Goal: Task Accomplishment & Management: Use online tool/utility

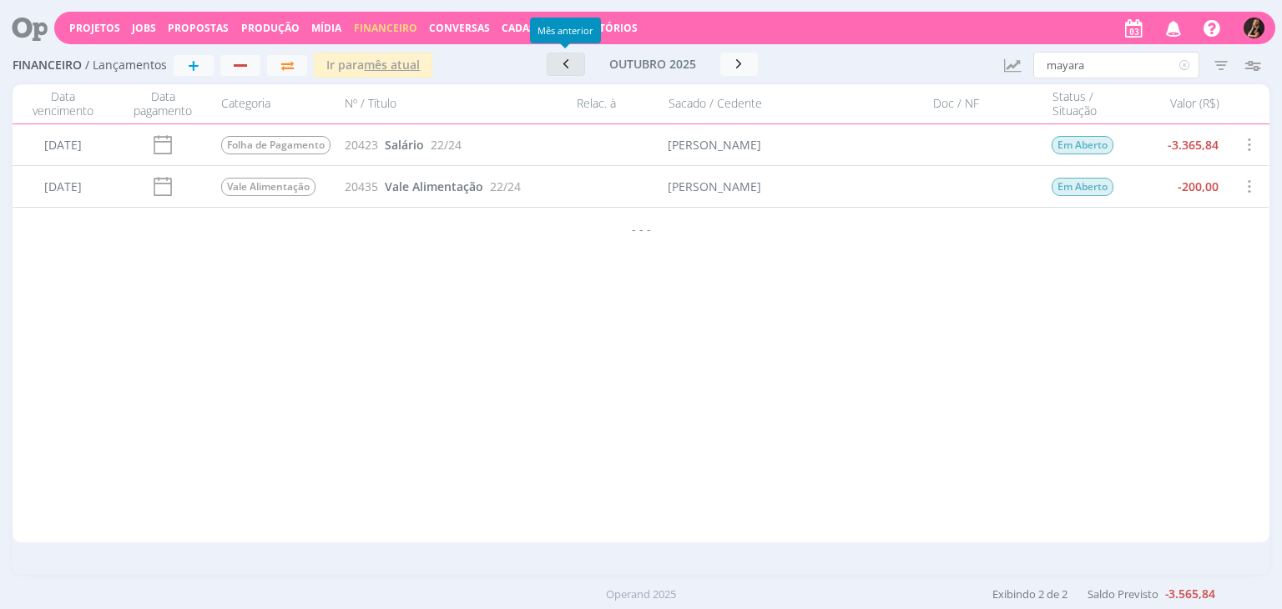
type input "mayara"
click at [572, 65] on icon "button" at bounding box center [565, 64] width 17 height 16
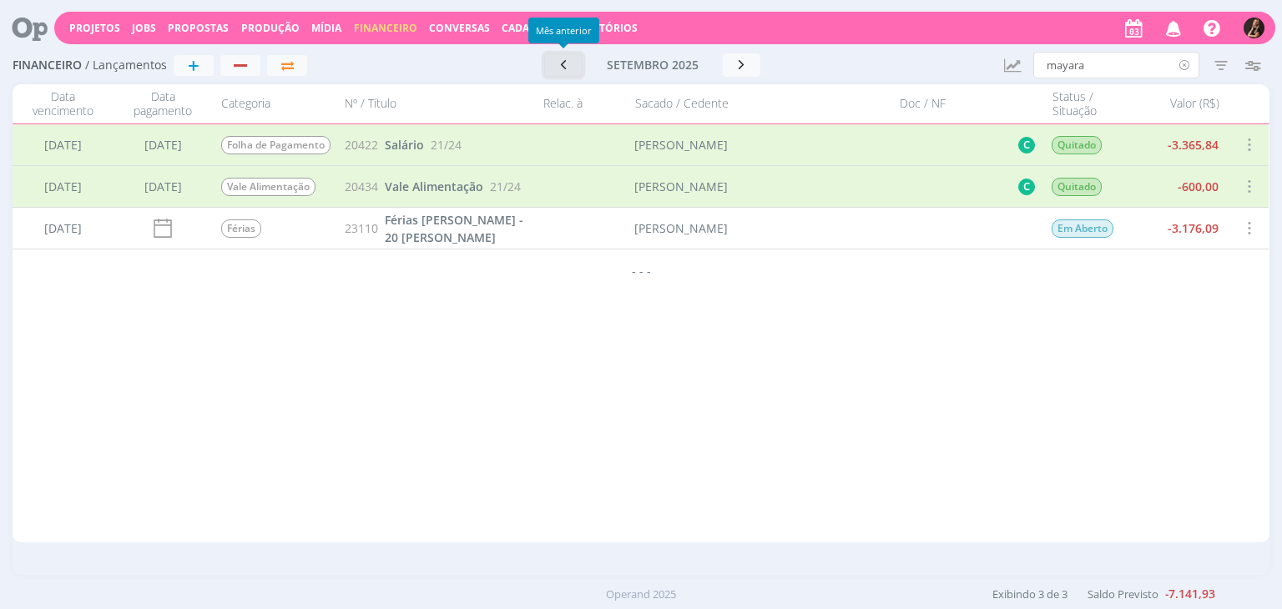
click at [1187, 62] on icon at bounding box center [1184, 65] width 21 height 27
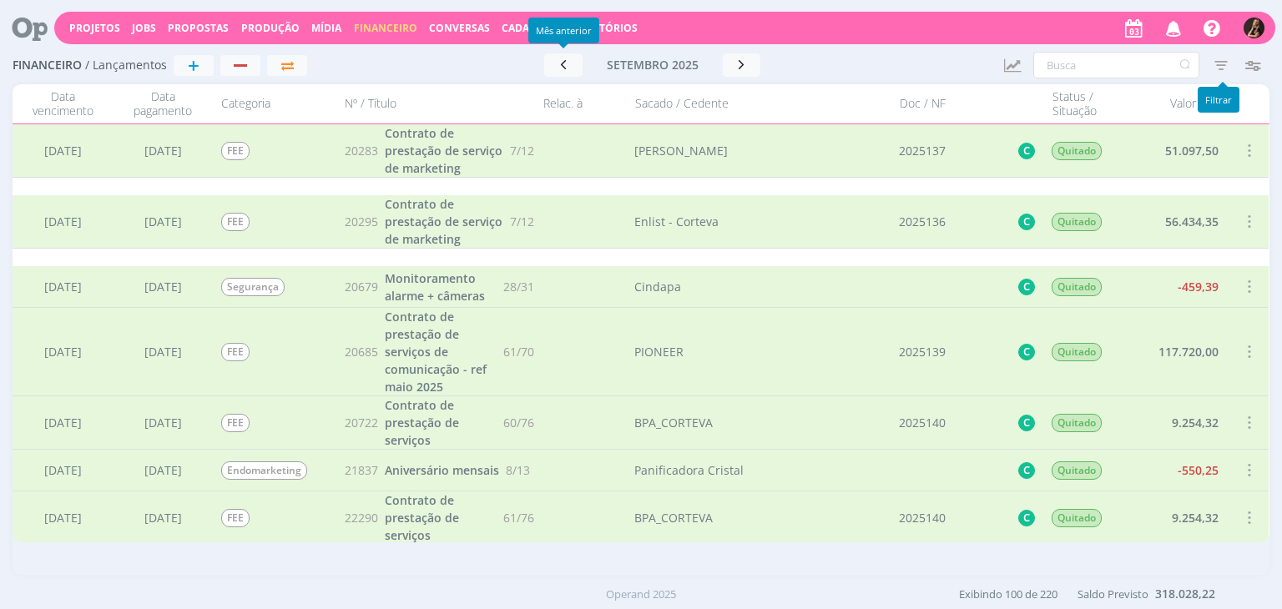
click at [1215, 66] on icon "button" at bounding box center [1221, 65] width 30 height 30
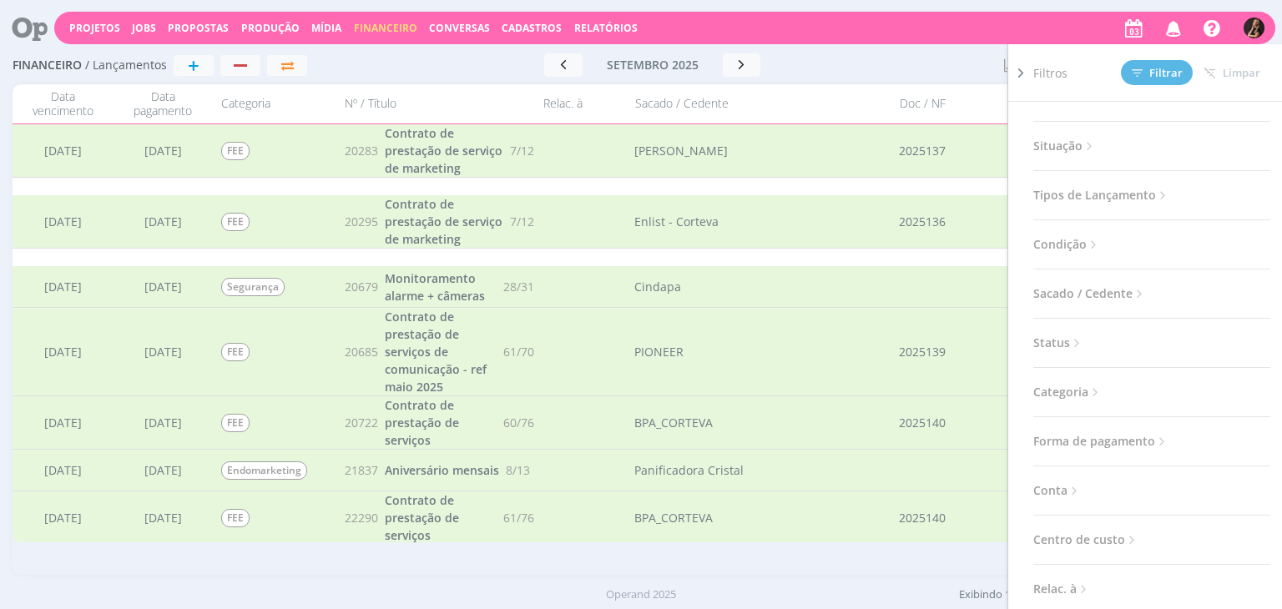
click at [1079, 385] on span "Categoria" at bounding box center [1067, 392] width 69 height 22
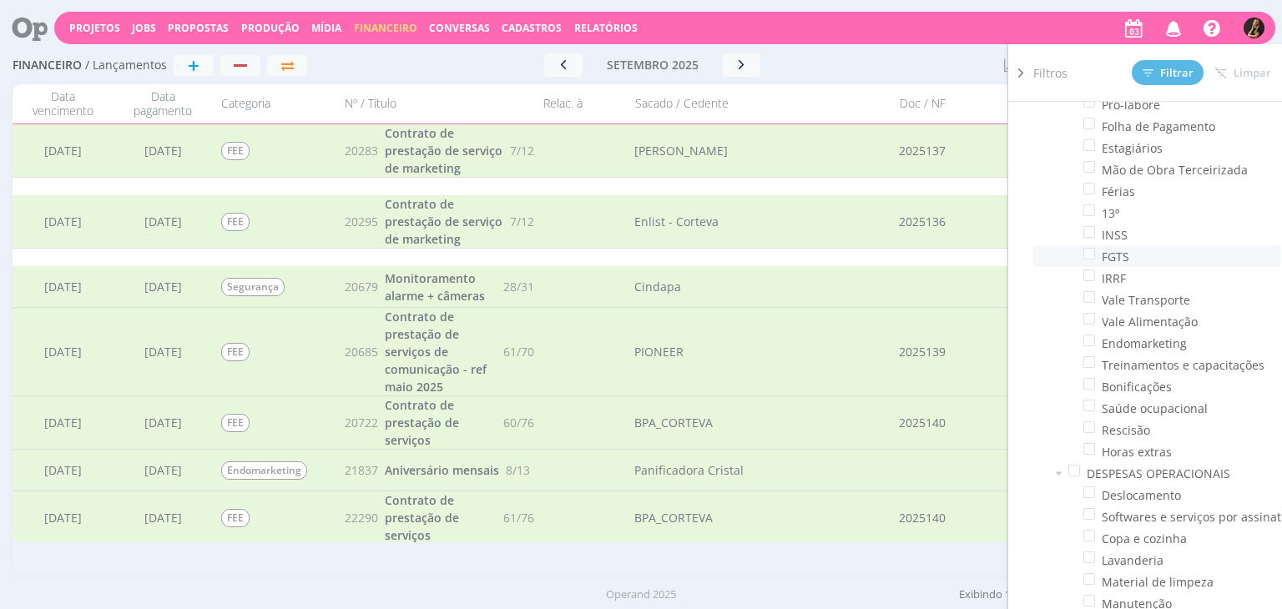
scroll to position [1414, 0]
click at [1086, 315] on span at bounding box center [1089, 317] width 12 height 12
click at [1095, 311] on input "checkbox" at bounding box center [1095, 311] width 0 height 0
click at [1154, 66] on button "Filtrar" at bounding box center [1167, 72] width 72 height 25
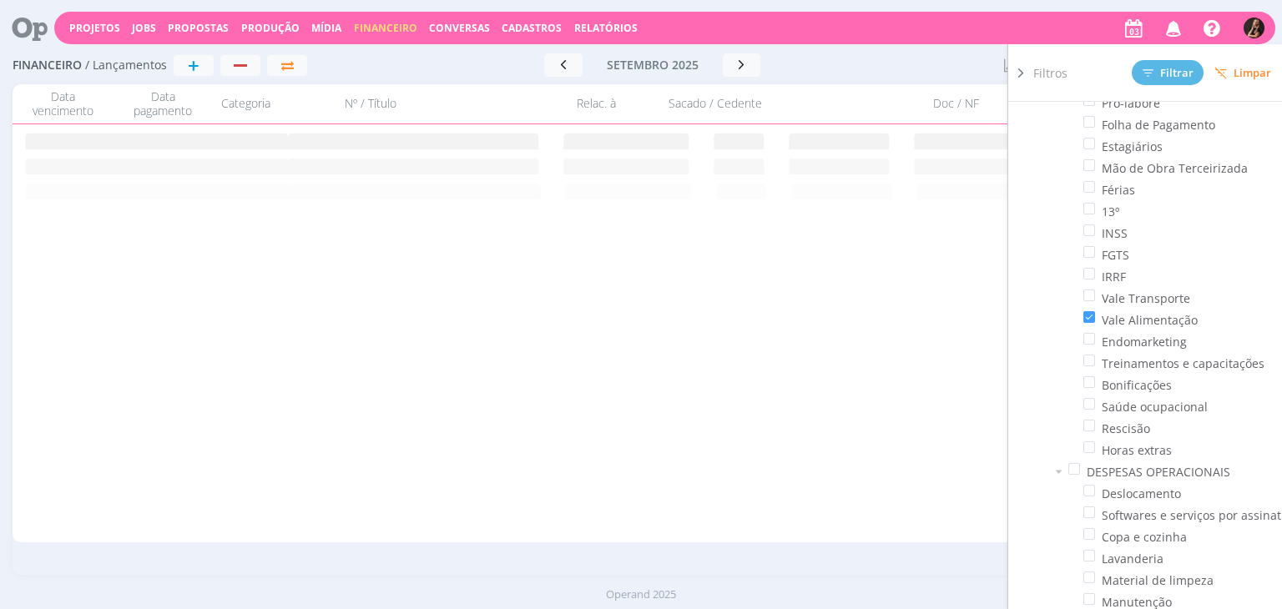
click at [884, 58] on div at bounding box center [905, 64] width 169 height 23
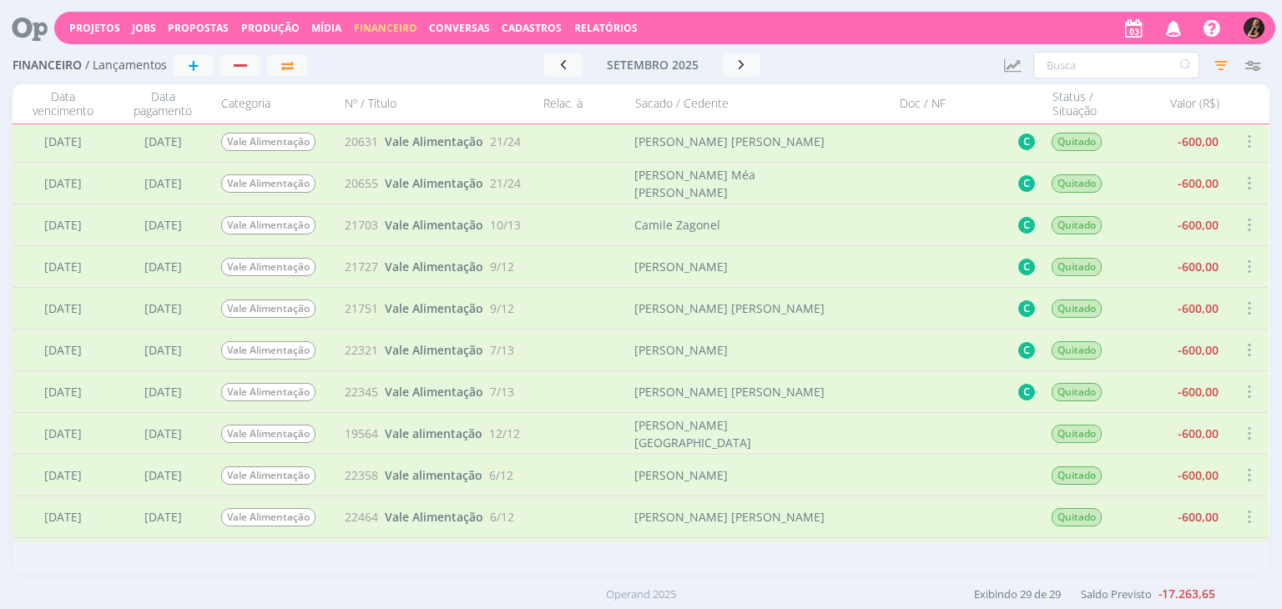
scroll to position [834, 0]
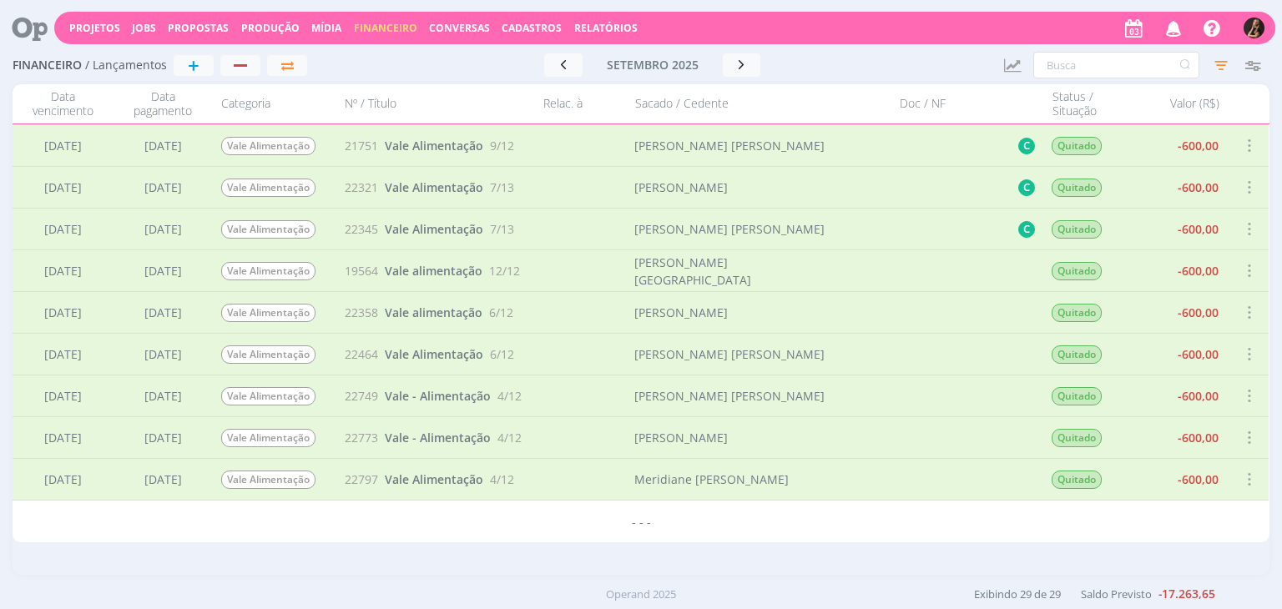
click at [1249, 481] on span at bounding box center [1248, 479] width 18 height 23
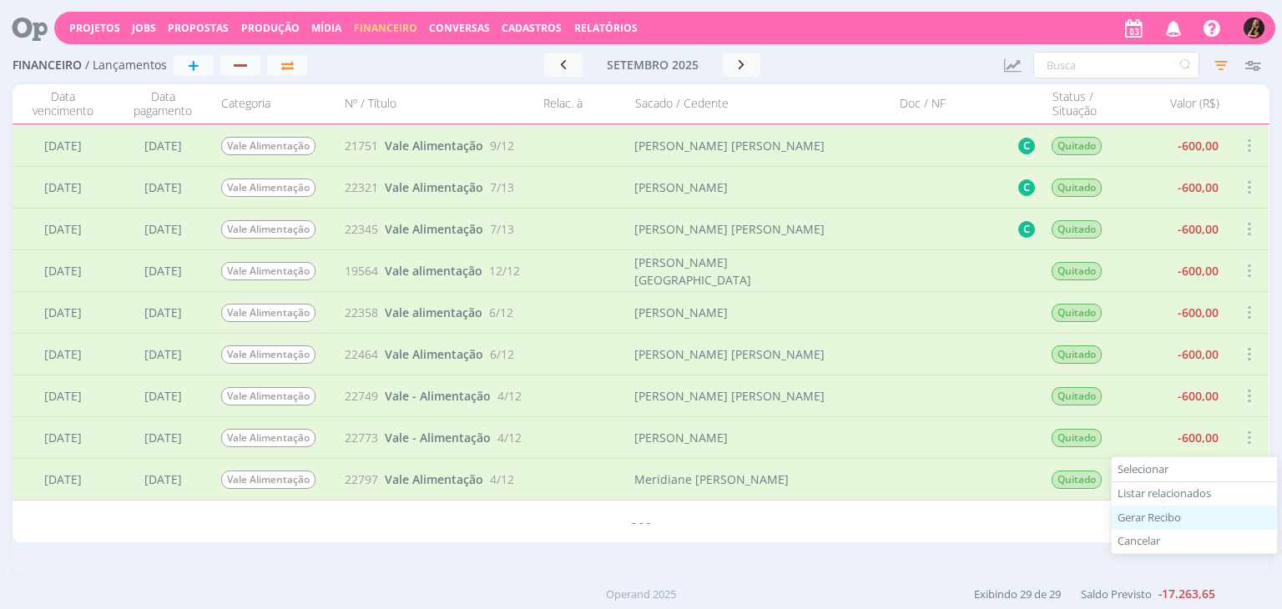
click at [1157, 513] on div "Gerar Recibo" at bounding box center [1193, 518] width 165 height 24
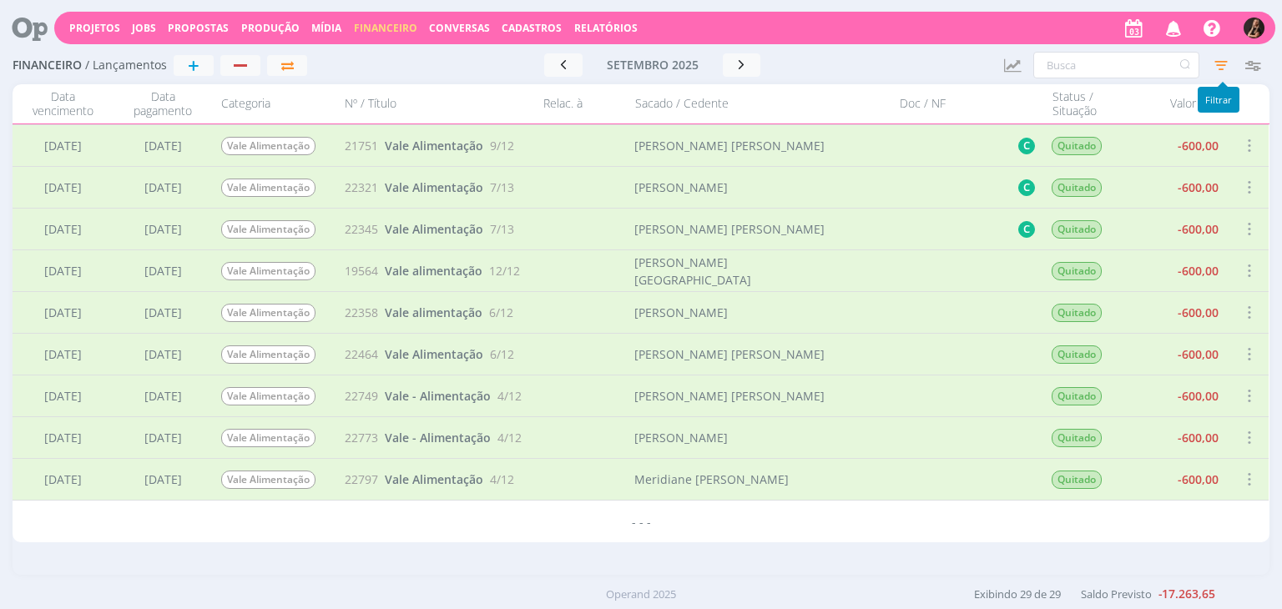
click at [1217, 60] on icon "button" at bounding box center [1221, 65] width 30 height 30
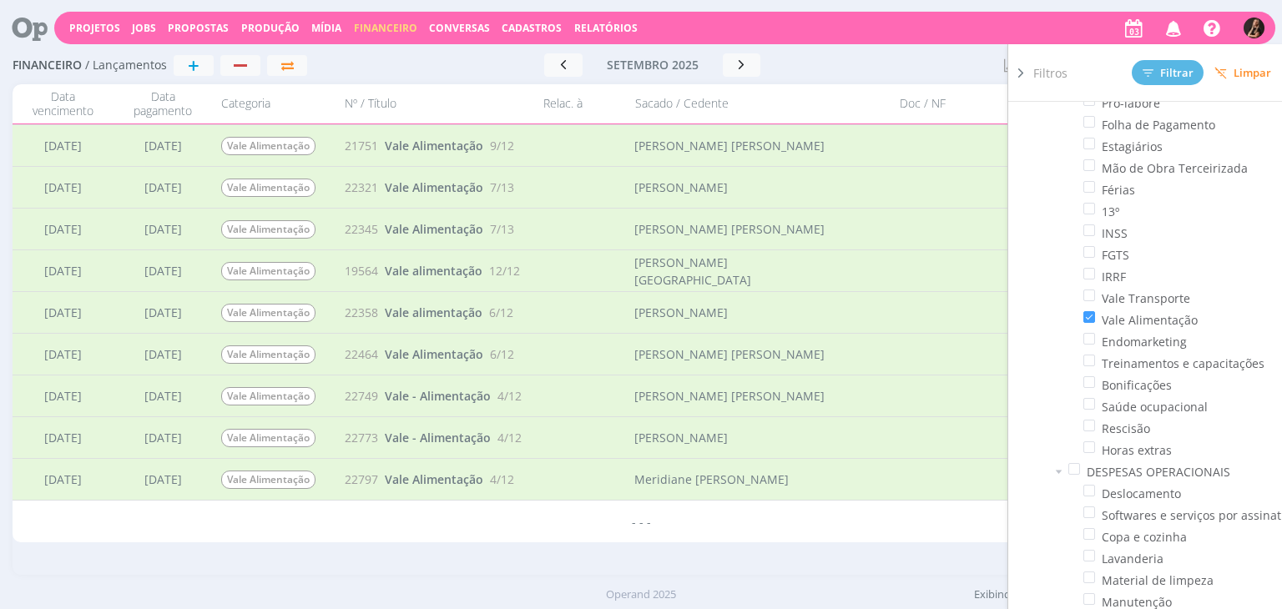
click at [1245, 71] on span "Limpar" at bounding box center [1242, 73] width 57 height 13
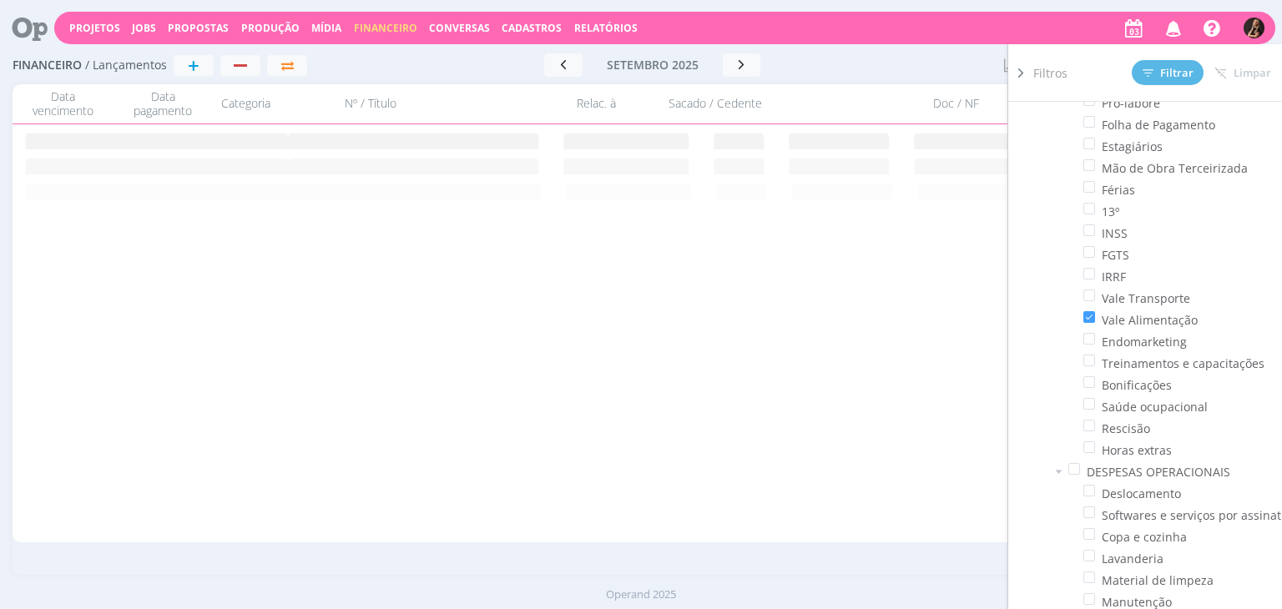
click at [854, 58] on div at bounding box center [905, 64] width 169 height 23
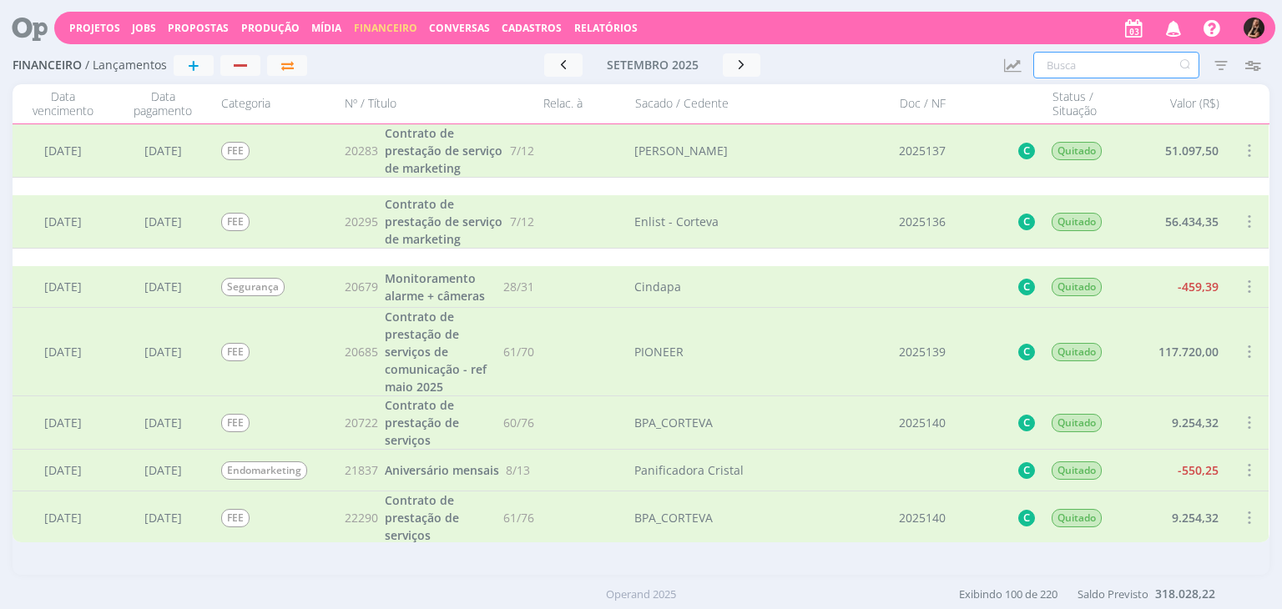
drag, startPoint x: 1056, startPoint y: 64, endPoint x: 1050, endPoint y: 74, distance: 12.0
click at [1056, 66] on input "text" at bounding box center [1116, 65] width 166 height 27
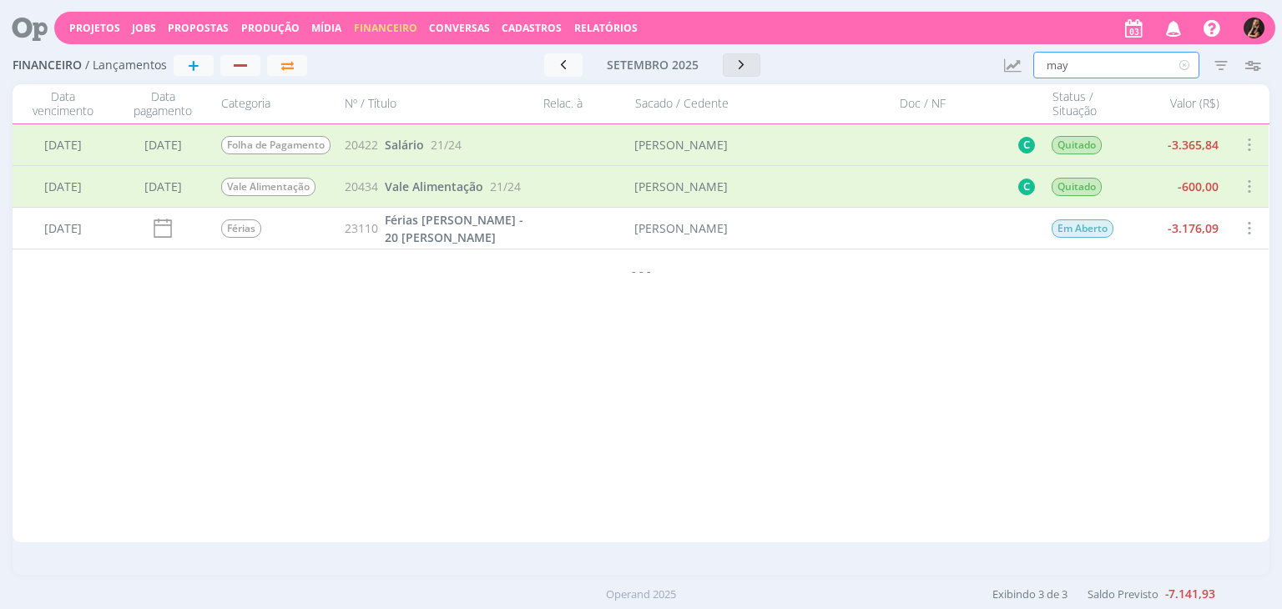
type input "may"
click at [730, 67] on button "button" at bounding box center [742, 64] width 38 height 23
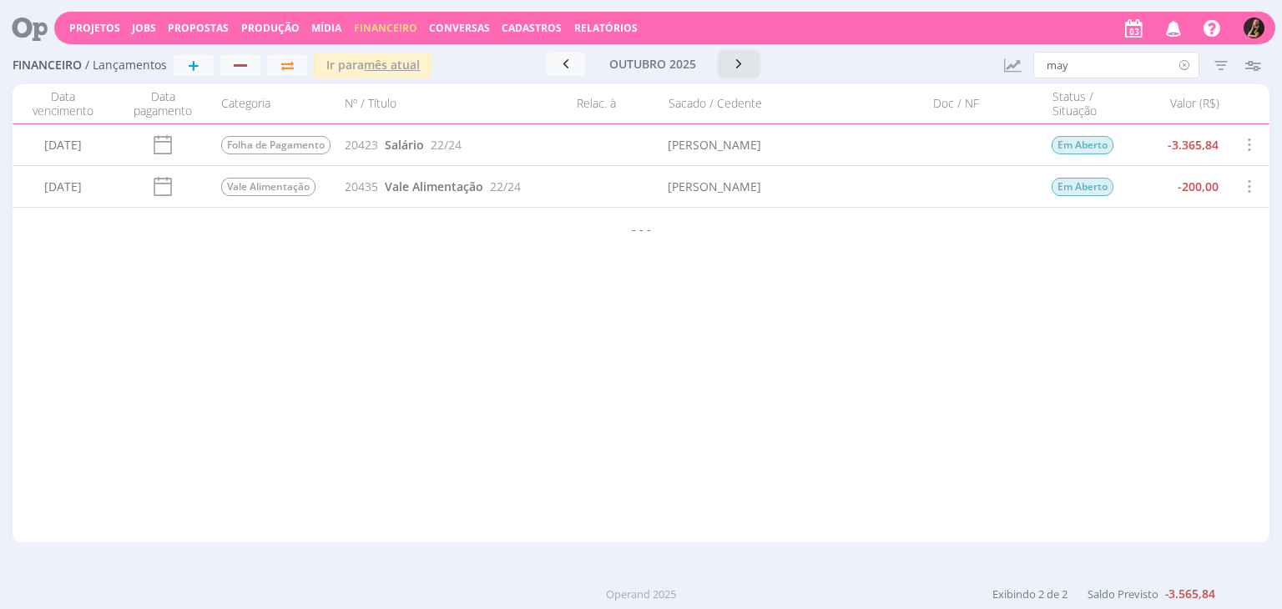
click at [1182, 64] on icon at bounding box center [1184, 65] width 21 height 27
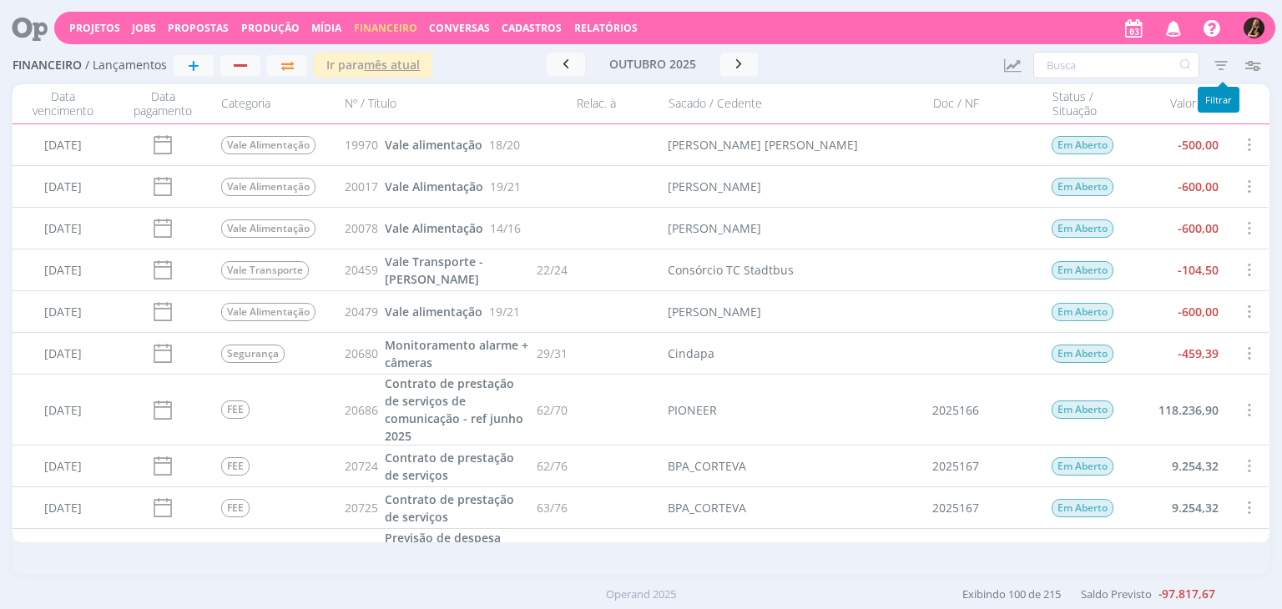
click at [1214, 59] on icon "button" at bounding box center [1221, 65] width 30 height 30
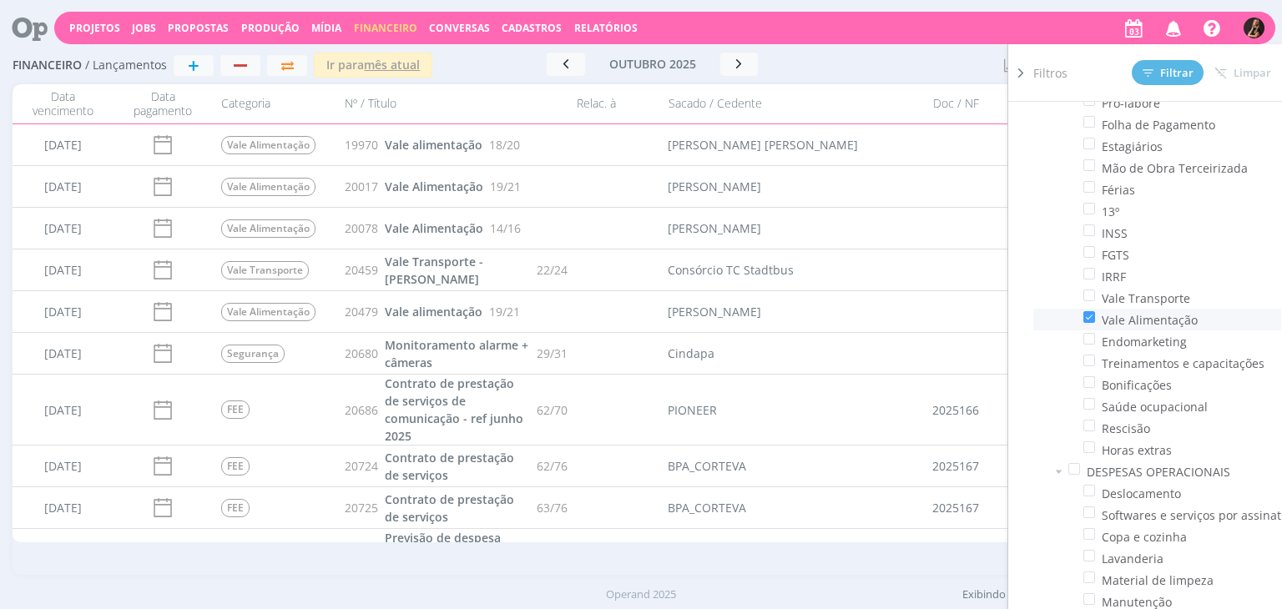
click at [1094, 316] on span at bounding box center [1089, 317] width 12 height 12
click at [1095, 311] on input "checkbox" at bounding box center [1095, 311] width 0 height 0
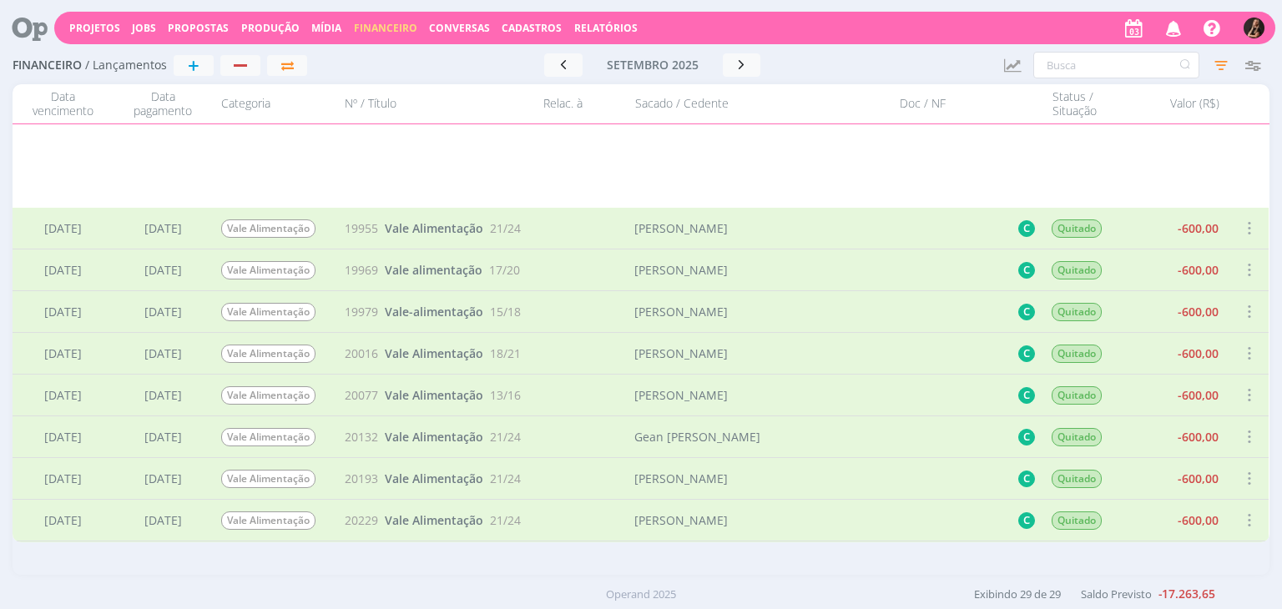
scroll to position [501, 0]
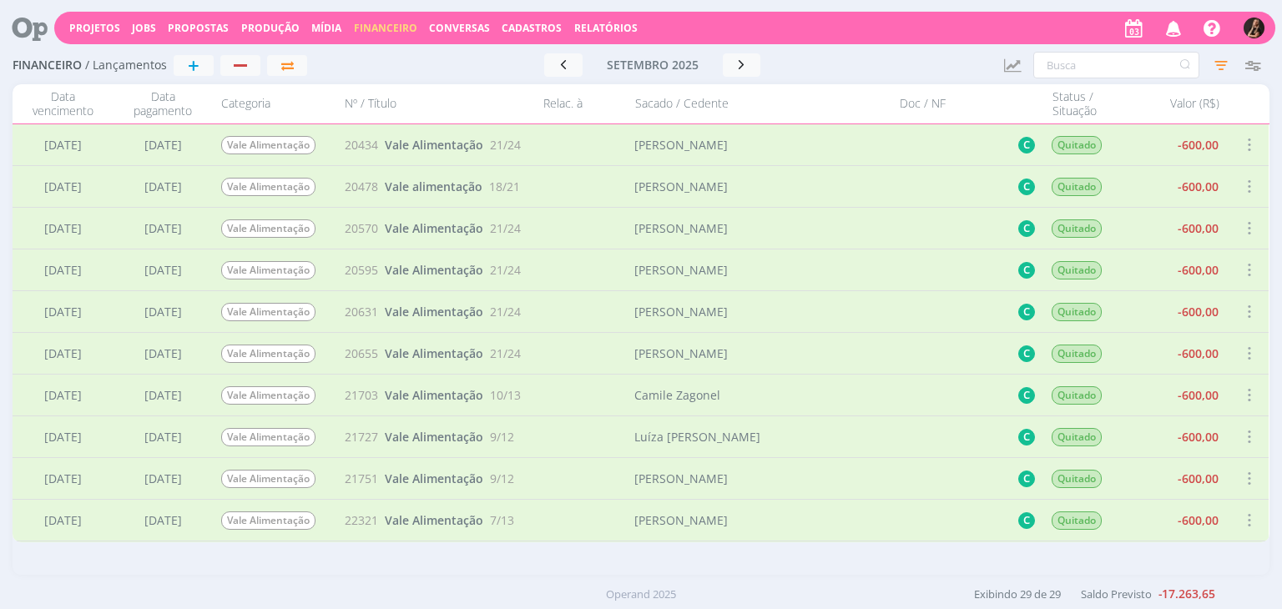
click at [1245, 184] on span at bounding box center [1248, 186] width 18 height 23
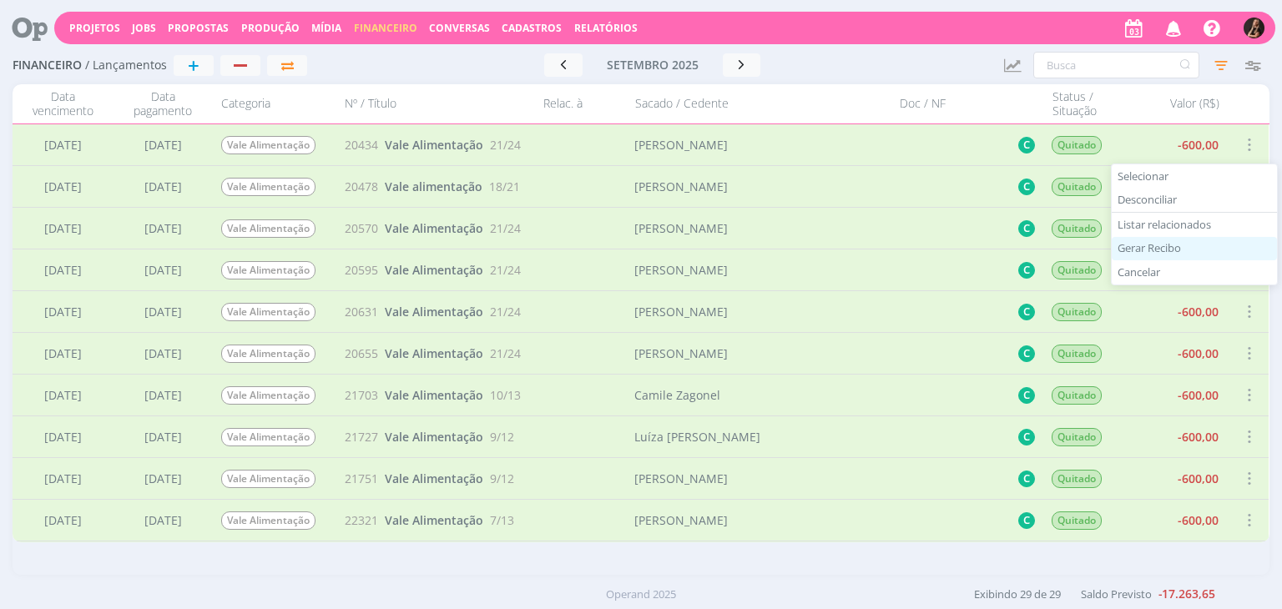
click at [1165, 242] on div "Gerar Recibo" at bounding box center [1193, 249] width 165 height 24
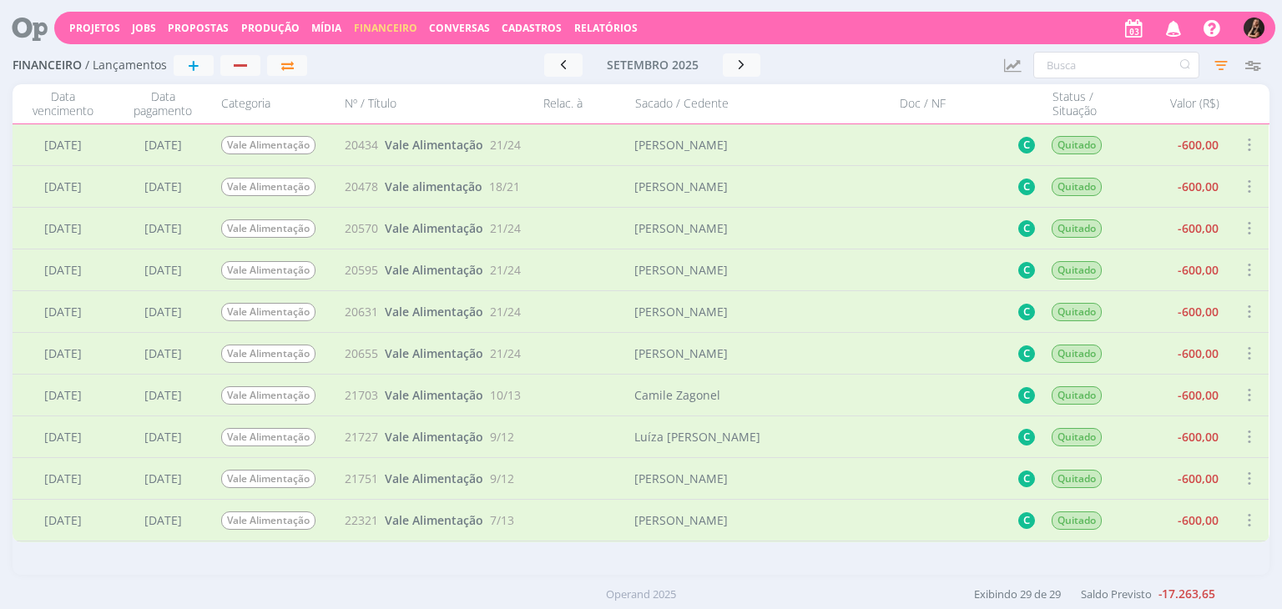
click at [1243, 226] on span at bounding box center [1248, 228] width 18 height 23
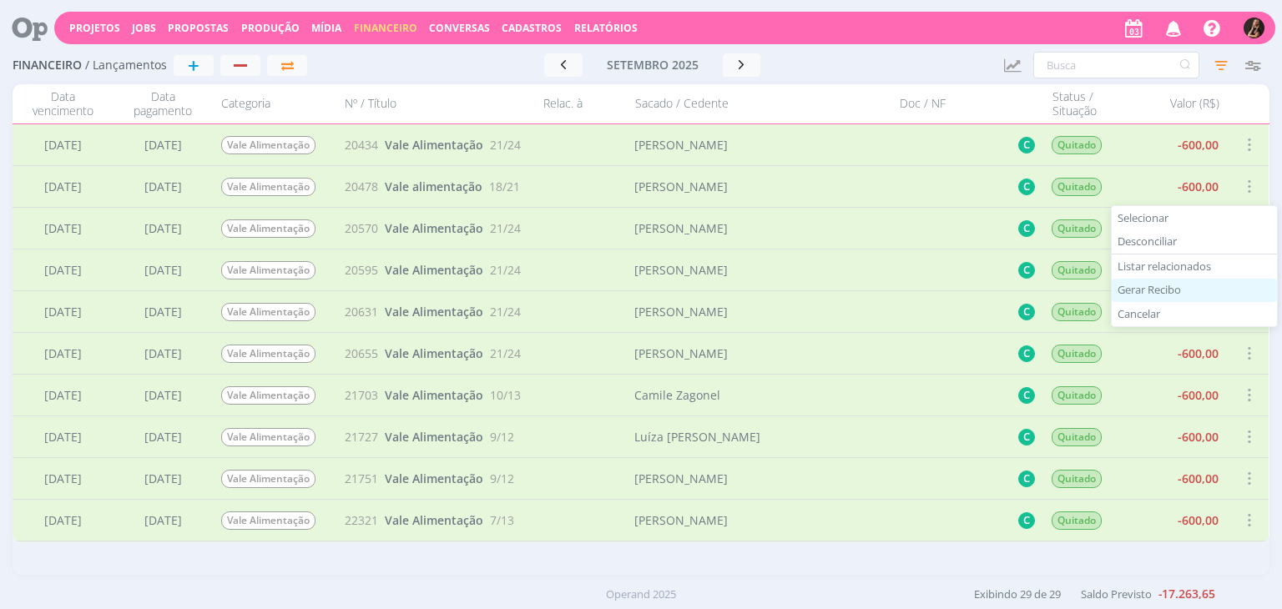
click at [1168, 285] on div "Gerar Recibo" at bounding box center [1193, 291] width 165 height 24
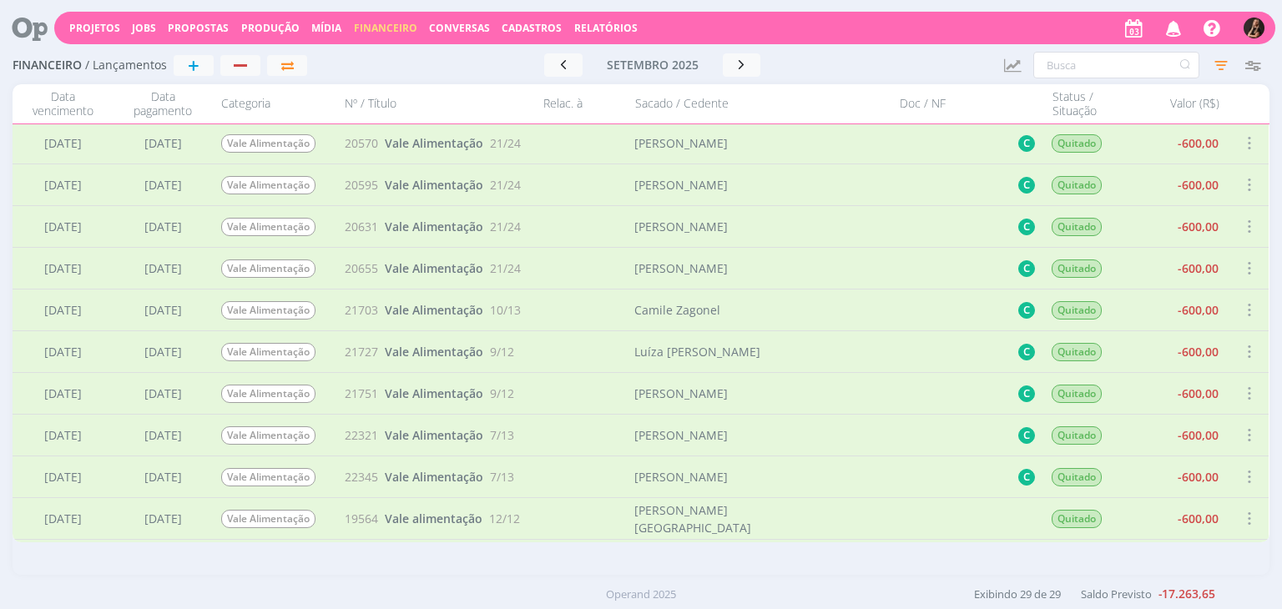
scroll to position [584, 0]
click at [1242, 183] on span at bounding box center [1248, 186] width 18 height 23
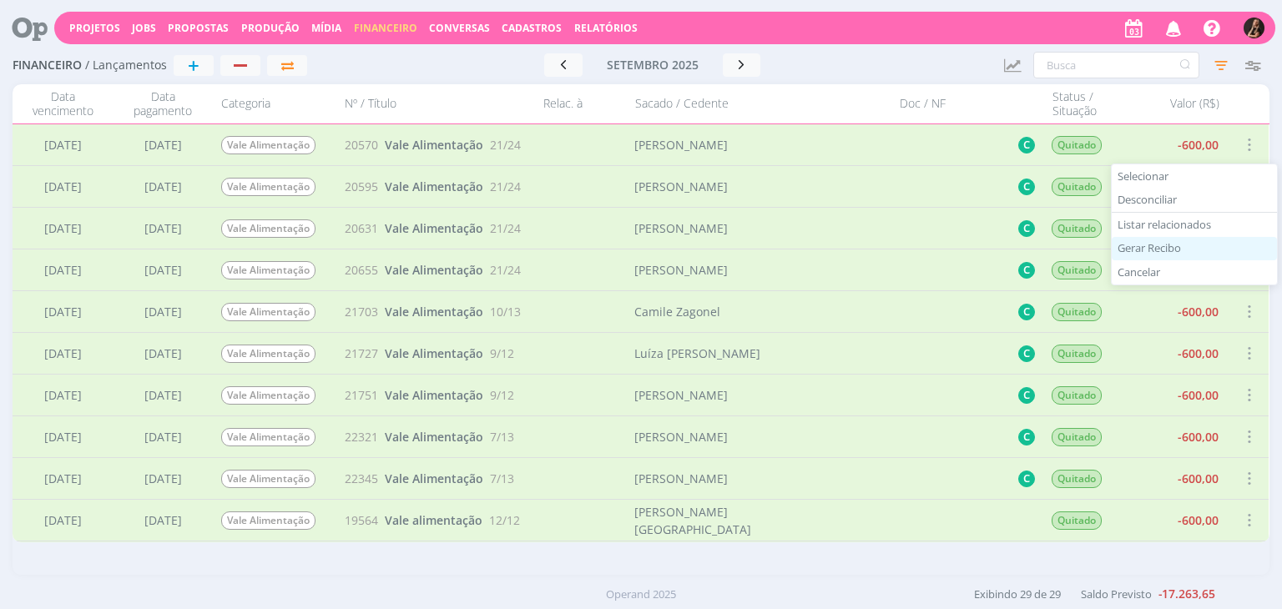
click at [1177, 241] on div "Gerar Recibo" at bounding box center [1193, 249] width 165 height 24
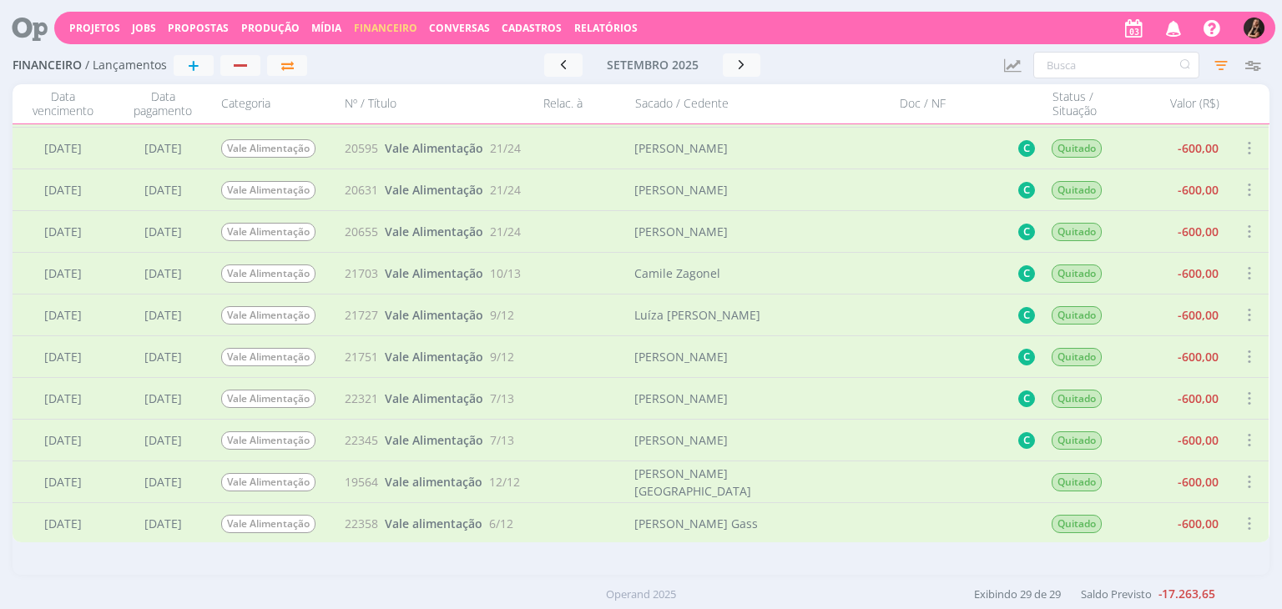
scroll to position [668, 0]
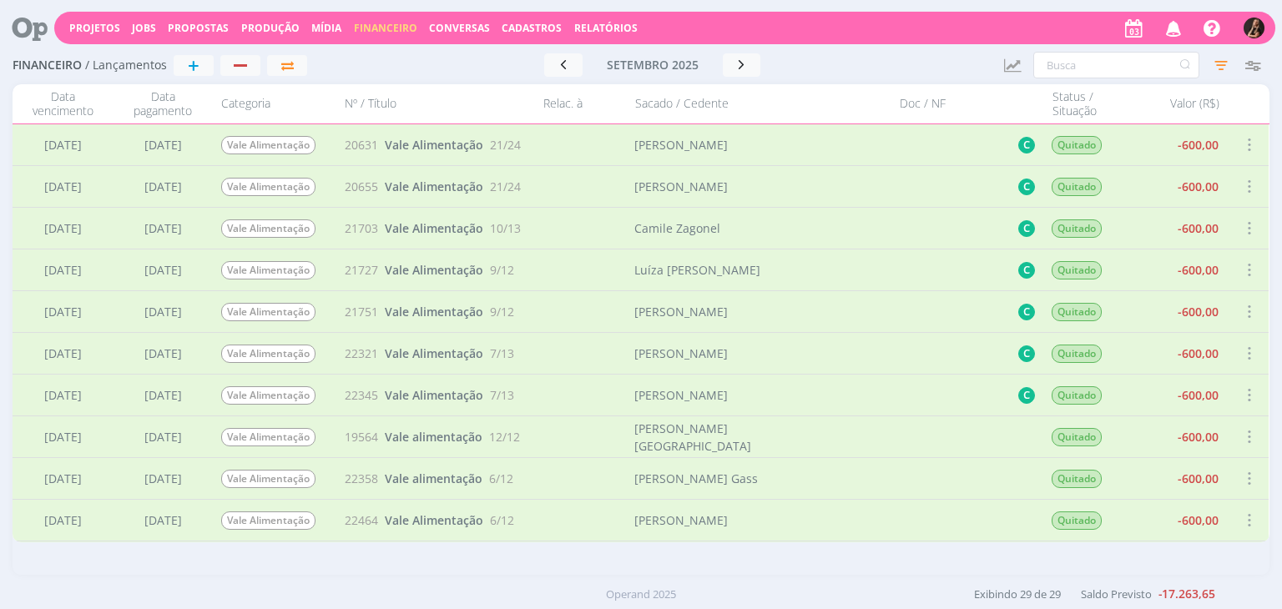
click at [1246, 145] on span at bounding box center [1248, 145] width 18 height 23
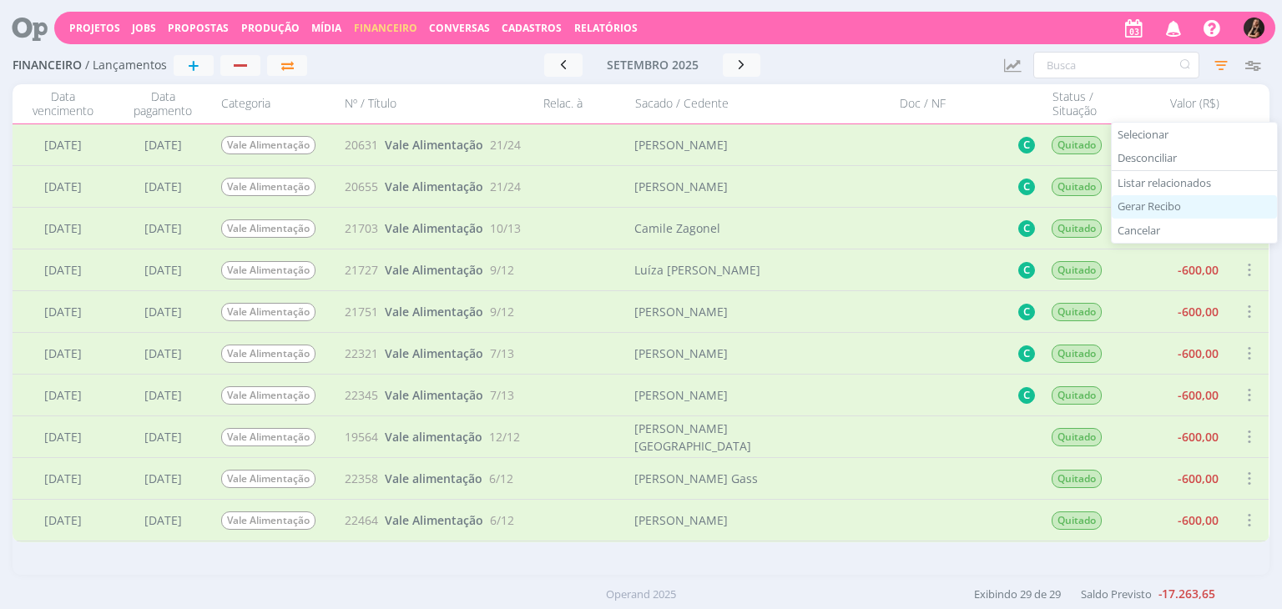
click at [1187, 199] on div "Gerar Recibo" at bounding box center [1193, 207] width 165 height 24
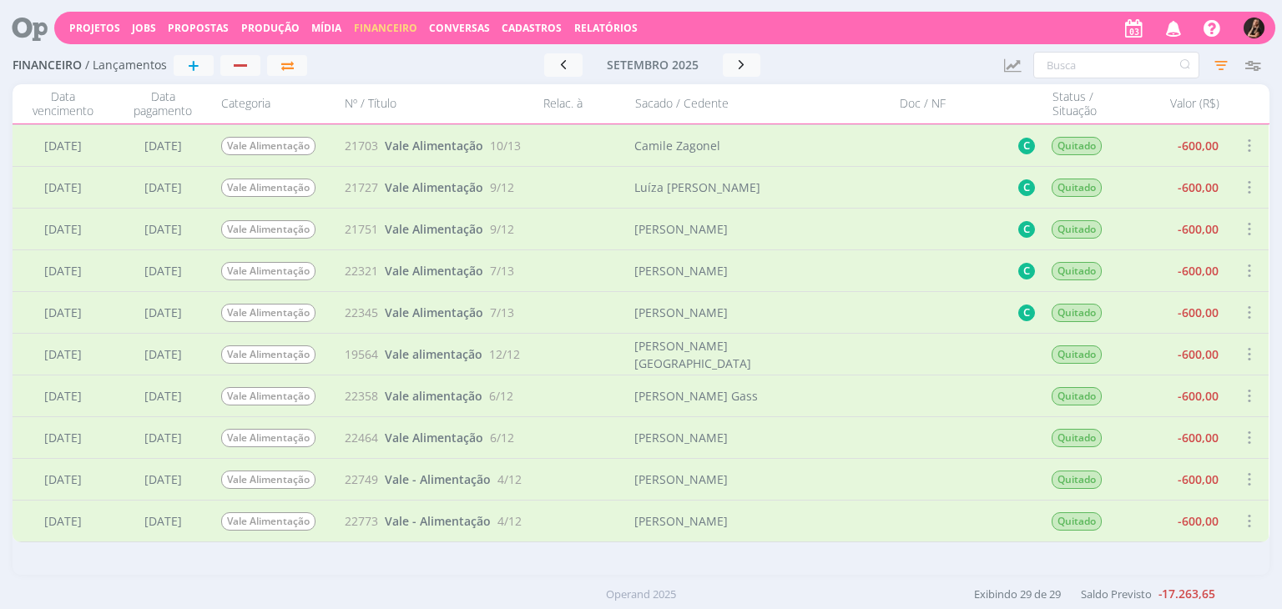
scroll to position [667, 0]
click at [1242, 188] on span at bounding box center [1248, 187] width 18 height 23
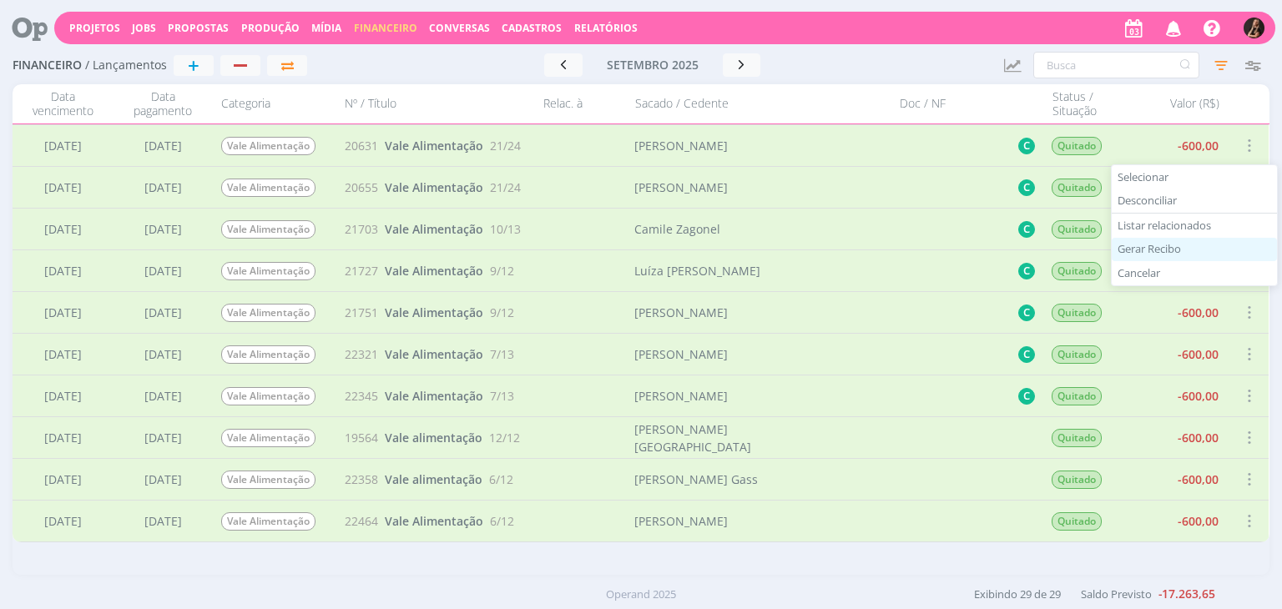
click at [1192, 247] on div "Gerar Recibo" at bounding box center [1193, 250] width 165 height 24
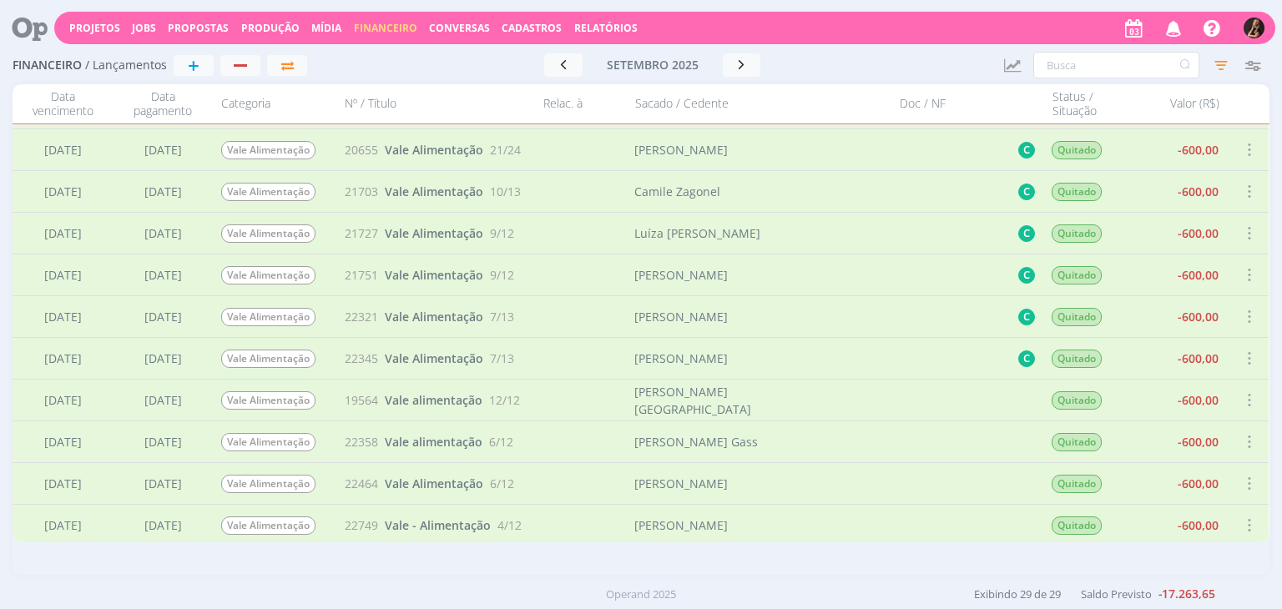
scroll to position [750, 0]
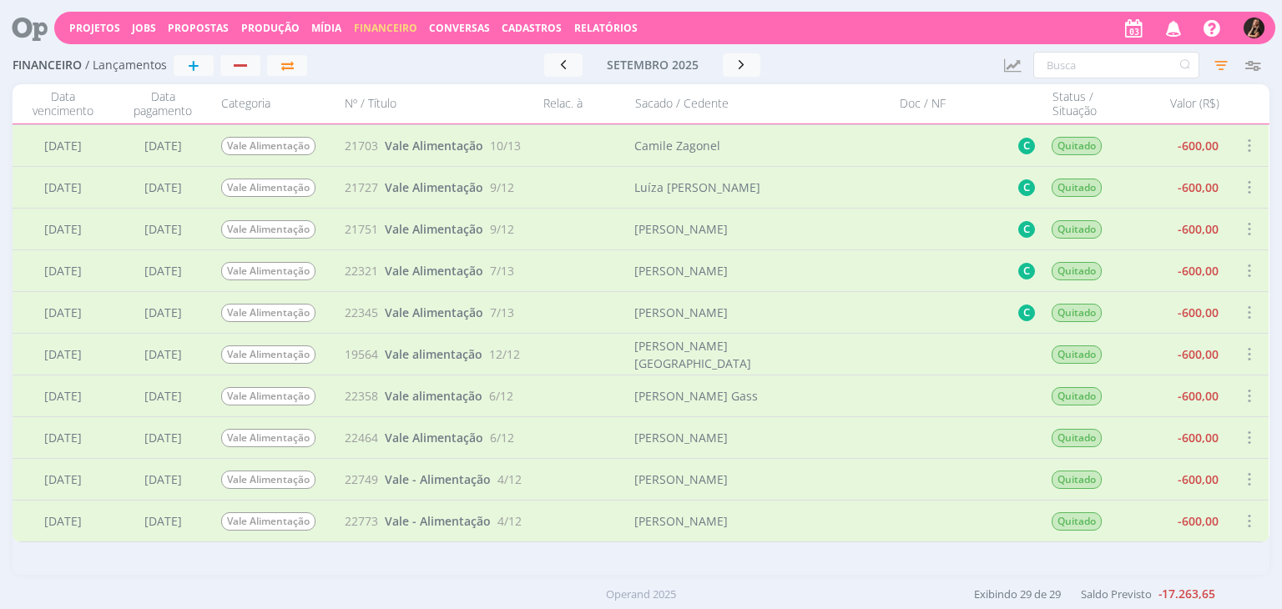
click at [1247, 144] on span at bounding box center [1248, 145] width 18 height 23
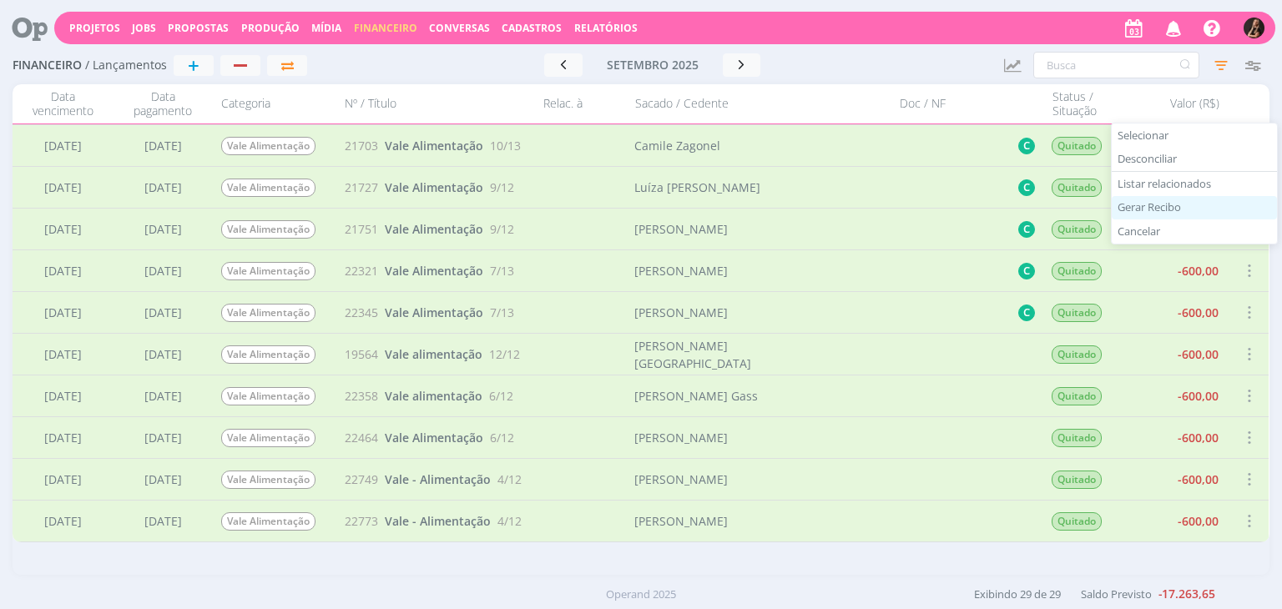
click at [1167, 203] on div "Gerar Recibo" at bounding box center [1193, 208] width 165 height 24
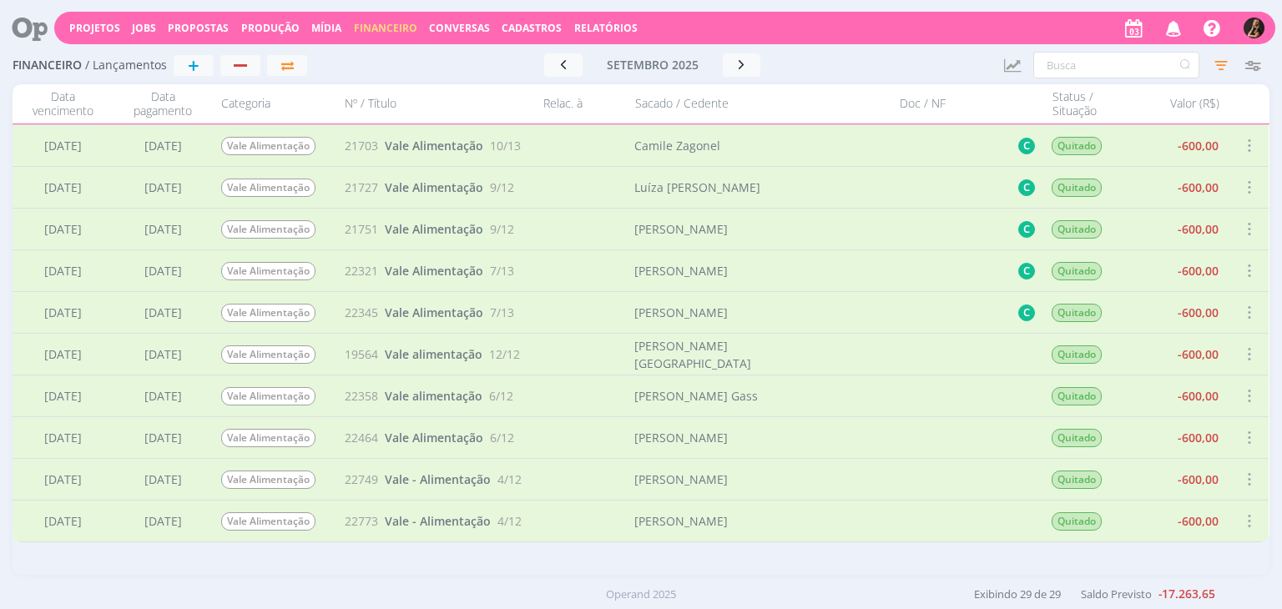
click at [1244, 186] on span at bounding box center [1248, 187] width 18 height 23
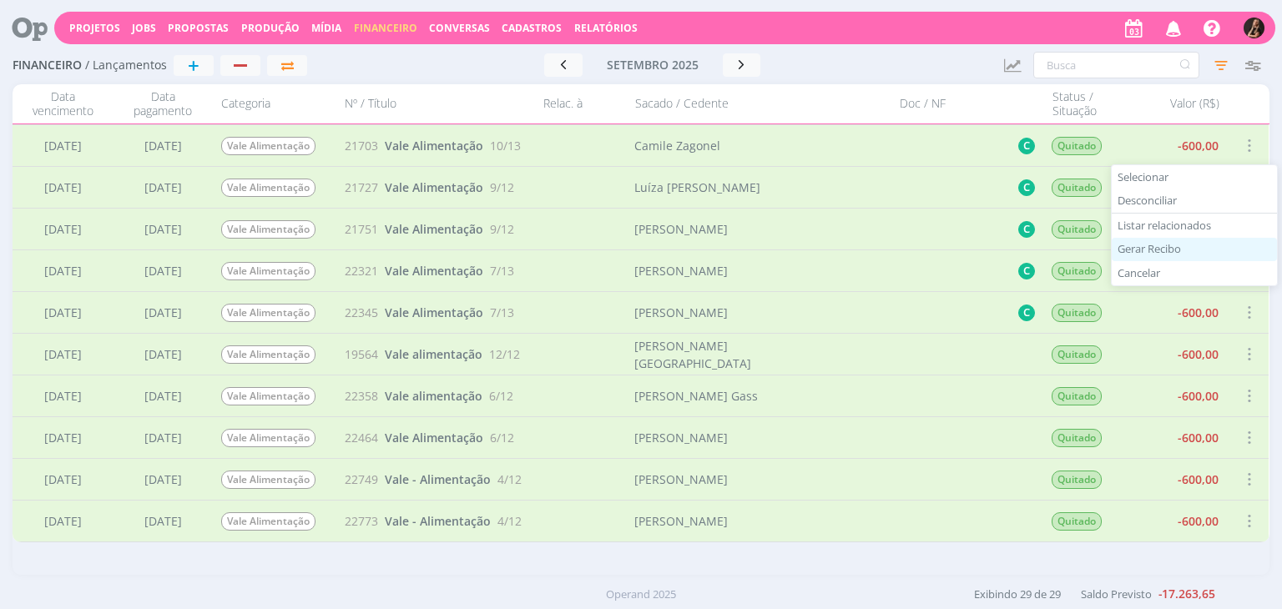
click at [1197, 253] on div "Gerar Recibo" at bounding box center [1193, 250] width 165 height 24
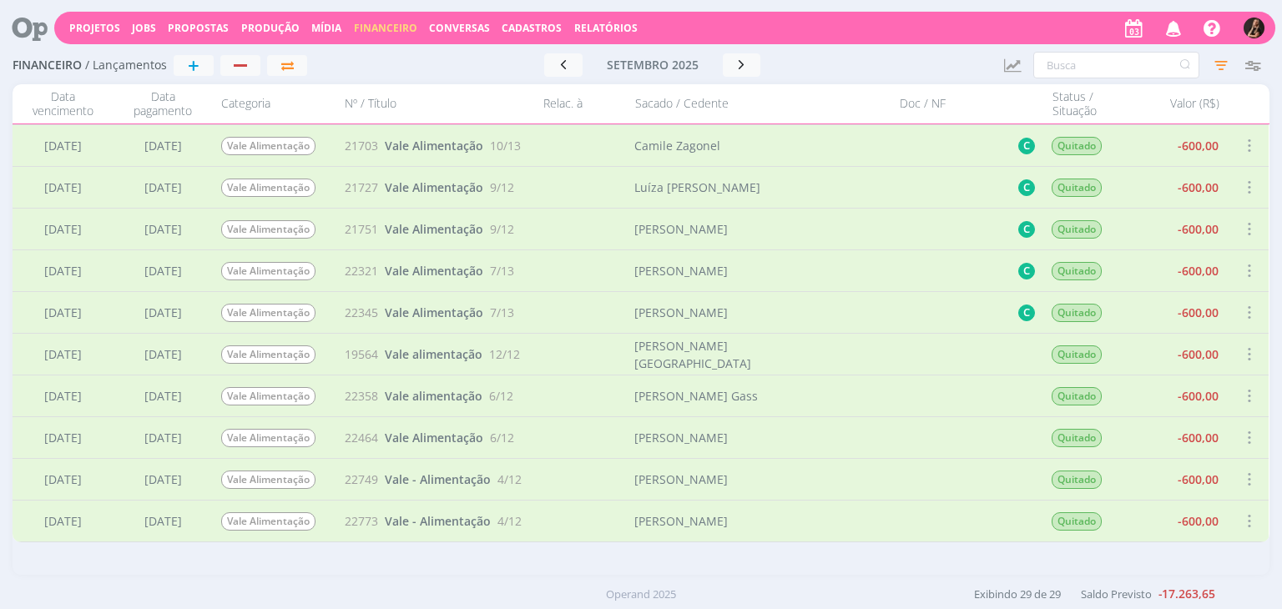
scroll to position [834, 0]
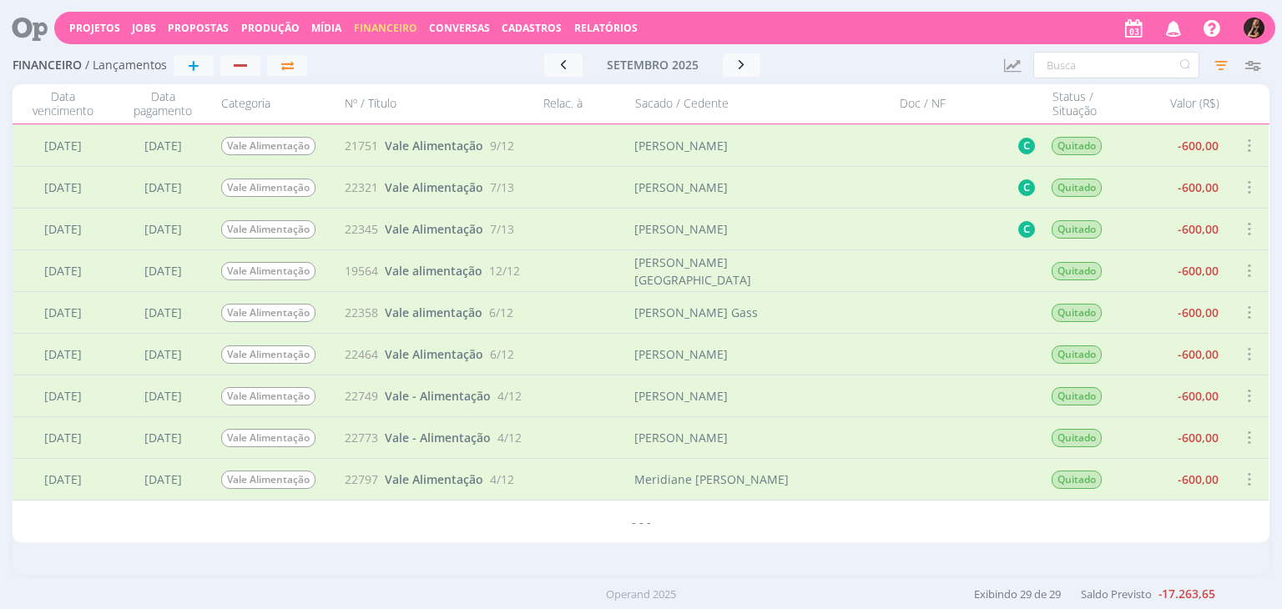
click at [1243, 144] on span at bounding box center [1248, 145] width 18 height 23
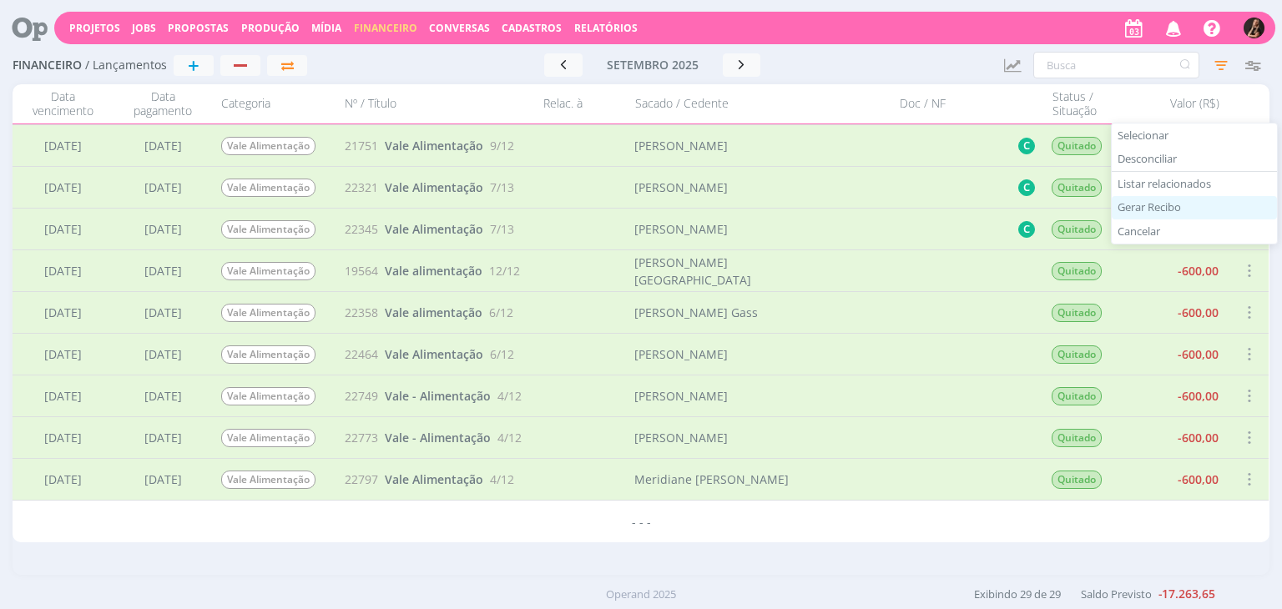
click at [1168, 198] on div "Gerar Recibo" at bounding box center [1193, 208] width 165 height 24
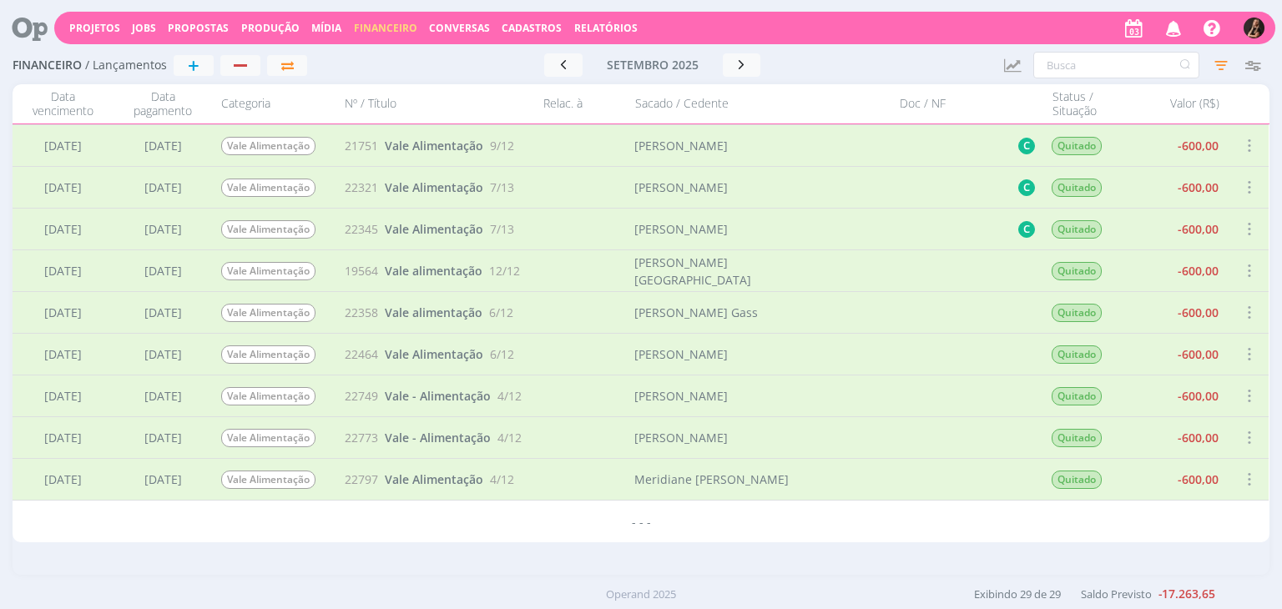
click at [1245, 186] on span at bounding box center [1248, 187] width 18 height 23
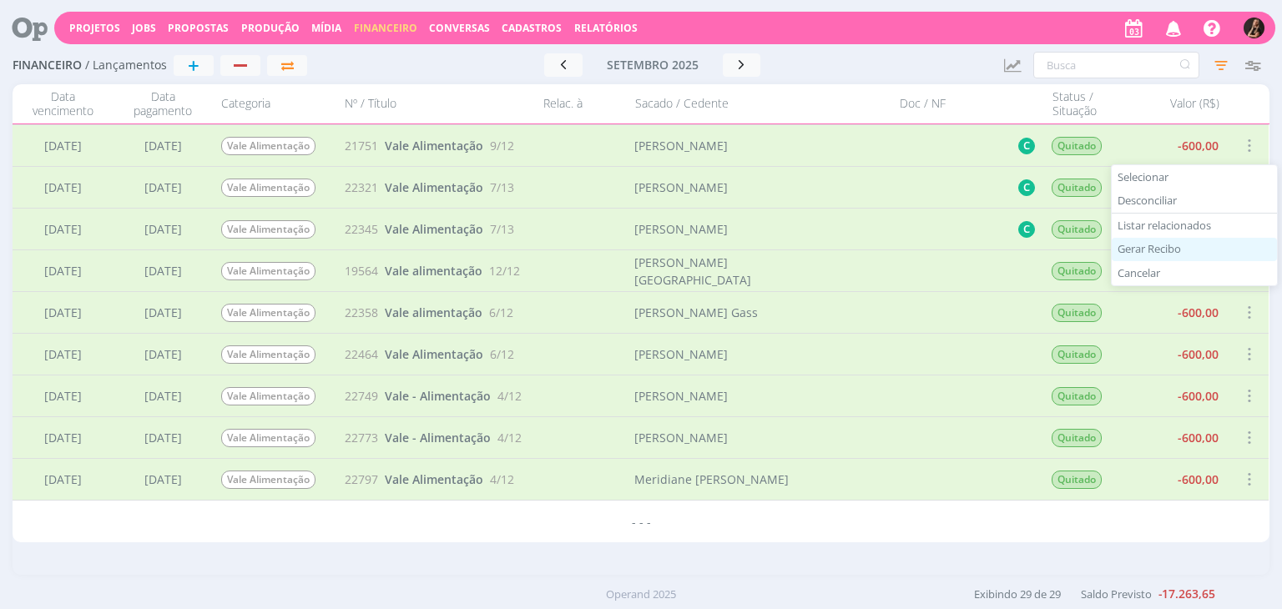
click at [1142, 248] on div "Gerar Recibo" at bounding box center [1193, 250] width 165 height 24
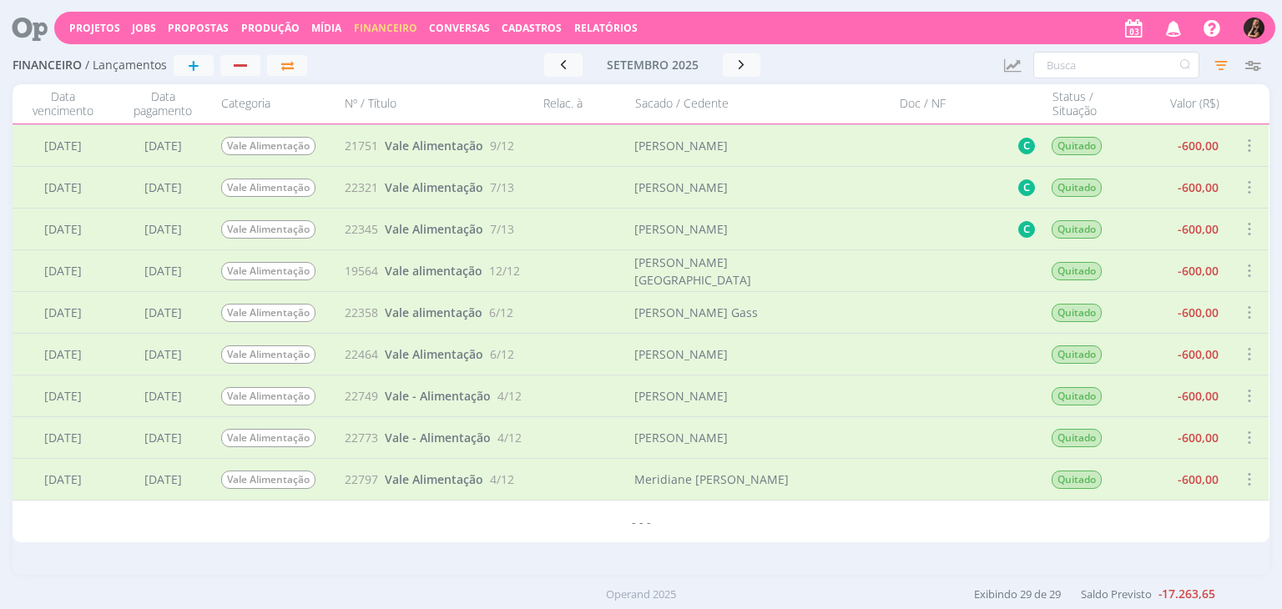
click at [1242, 232] on span at bounding box center [1248, 229] width 18 height 23
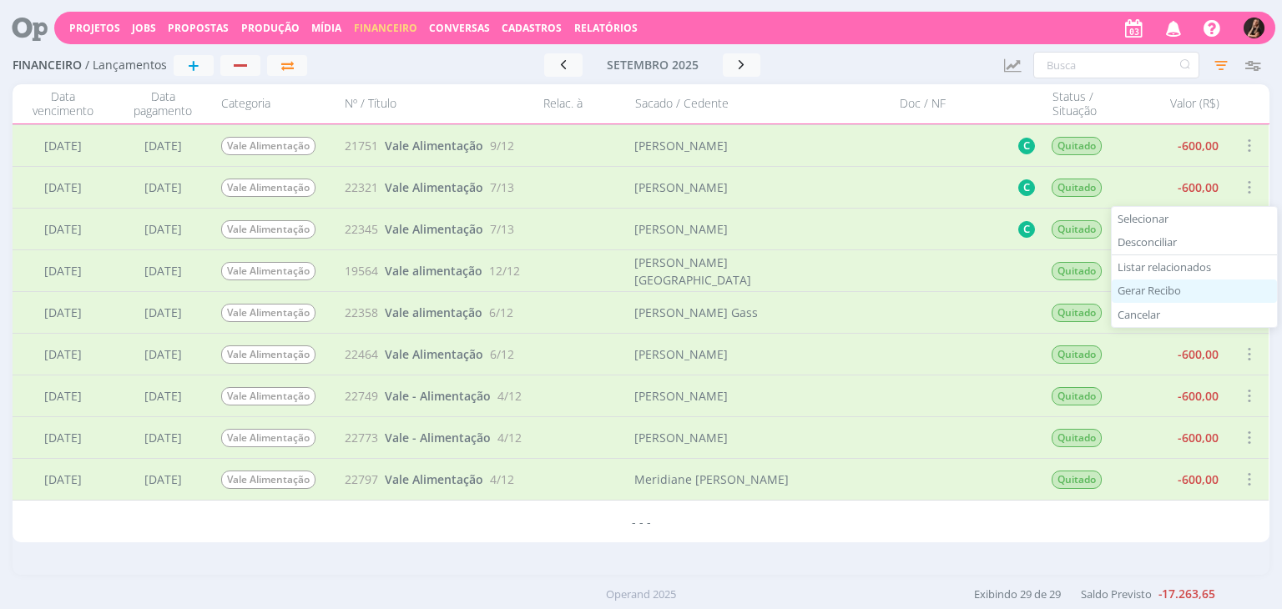
click at [1152, 285] on div "Gerar Recibo" at bounding box center [1193, 292] width 165 height 24
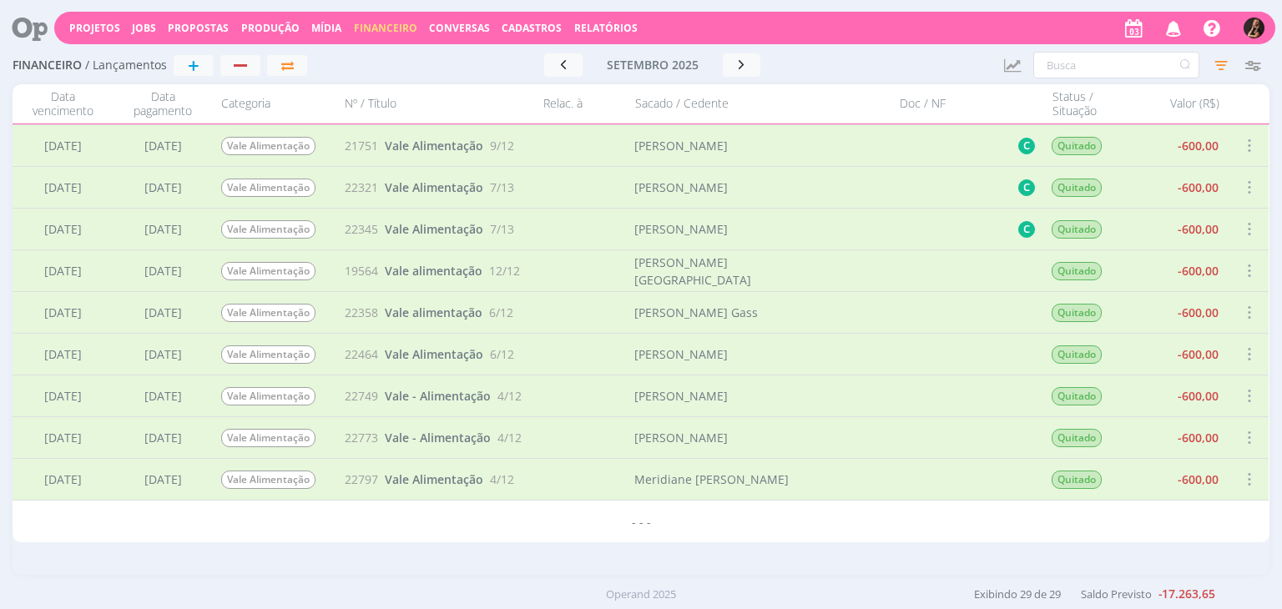
click at [1242, 269] on span at bounding box center [1248, 271] width 18 height 23
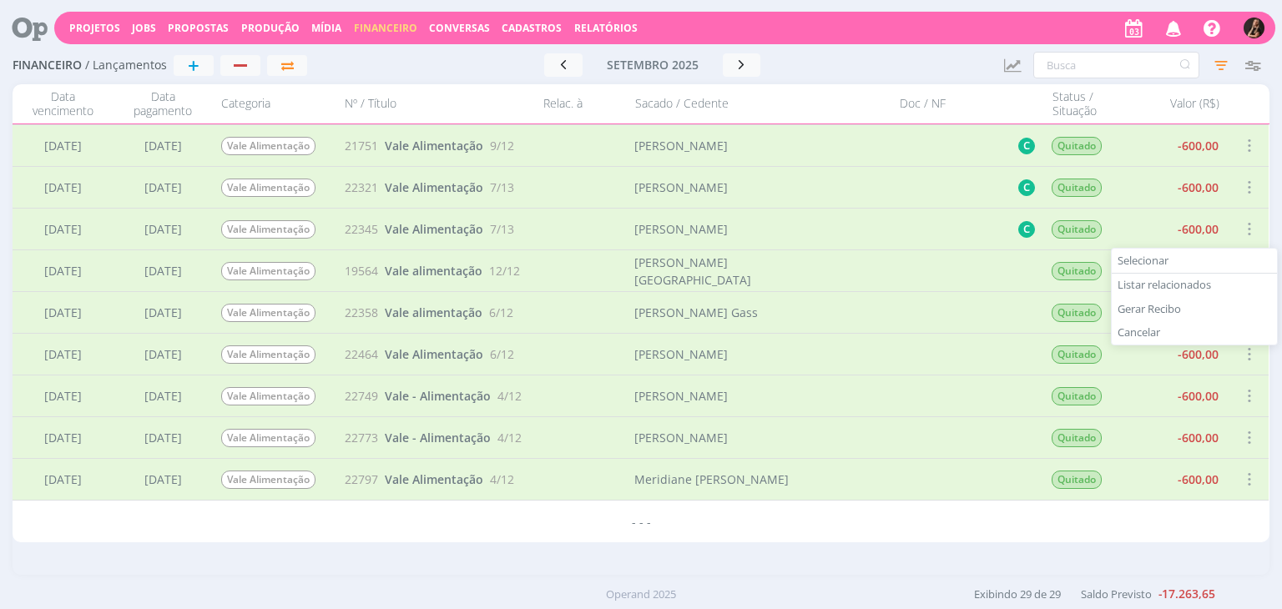
click at [879, 300] on div at bounding box center [922, 312] width 175 height 41
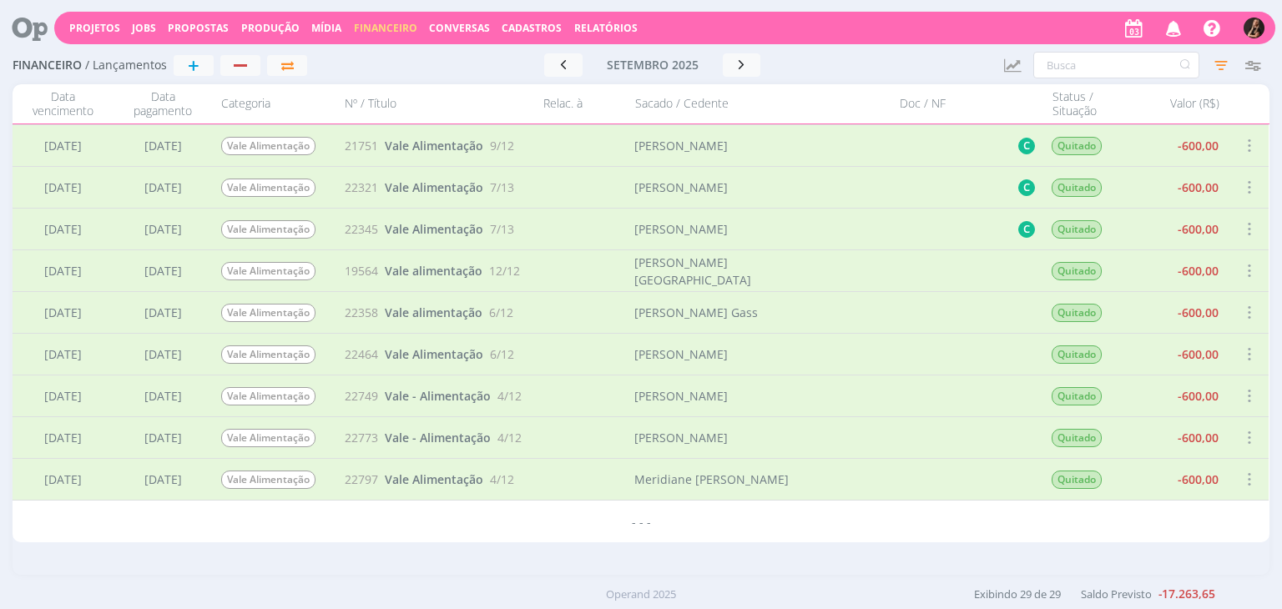
click at [1239, 311] on span at bounding box center [1248, 312] width 18 height 23
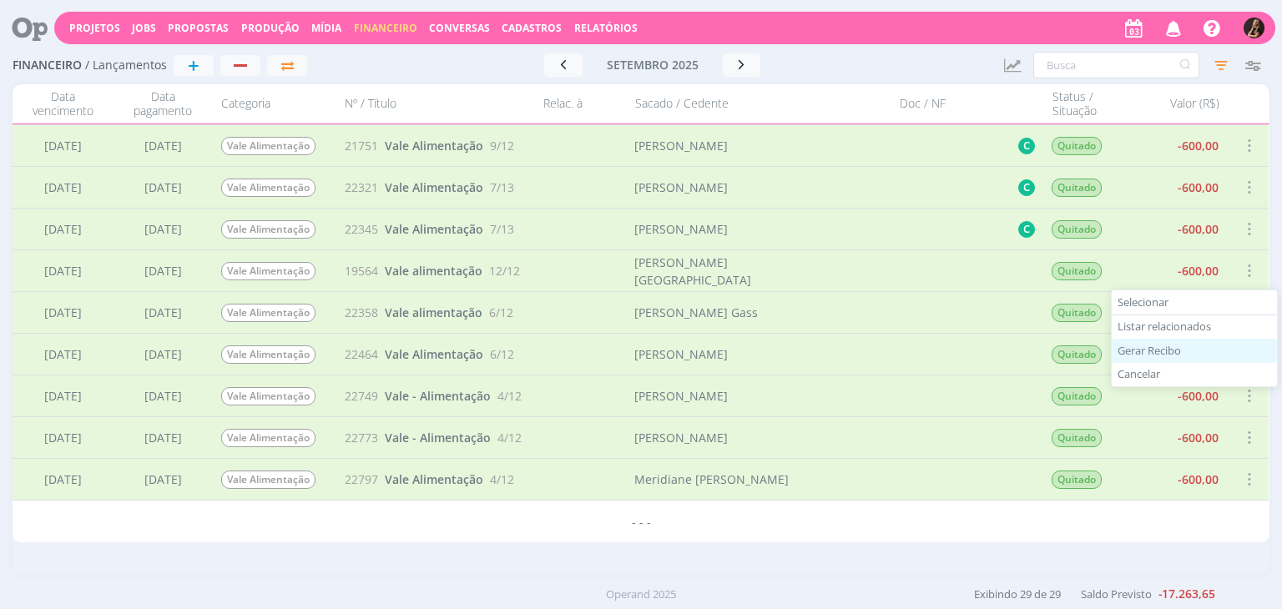
click at [1167, 348] on div "Gerar Recibo" at bounding box center [1193, 351] width 165 height 24
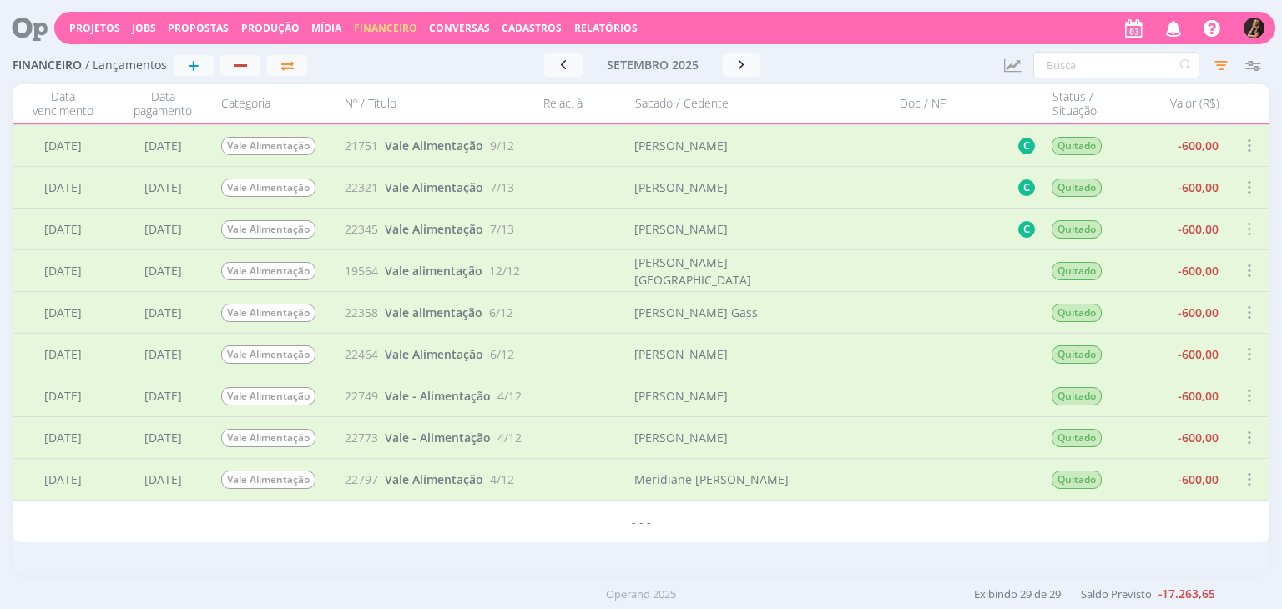
click at [1239, 353] on span at bounding box center [1248, 354] width 18 height 23
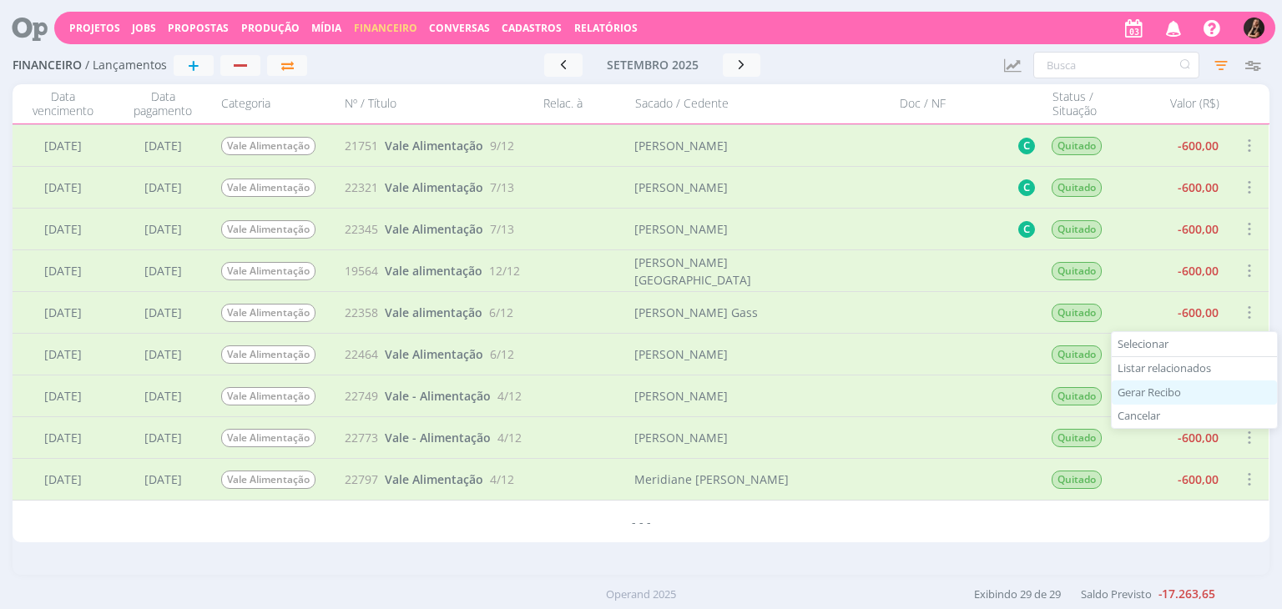
click at [1158, 392] on div "Gerar Recibo" at bounding box center [1193, 393] width 165 height 24
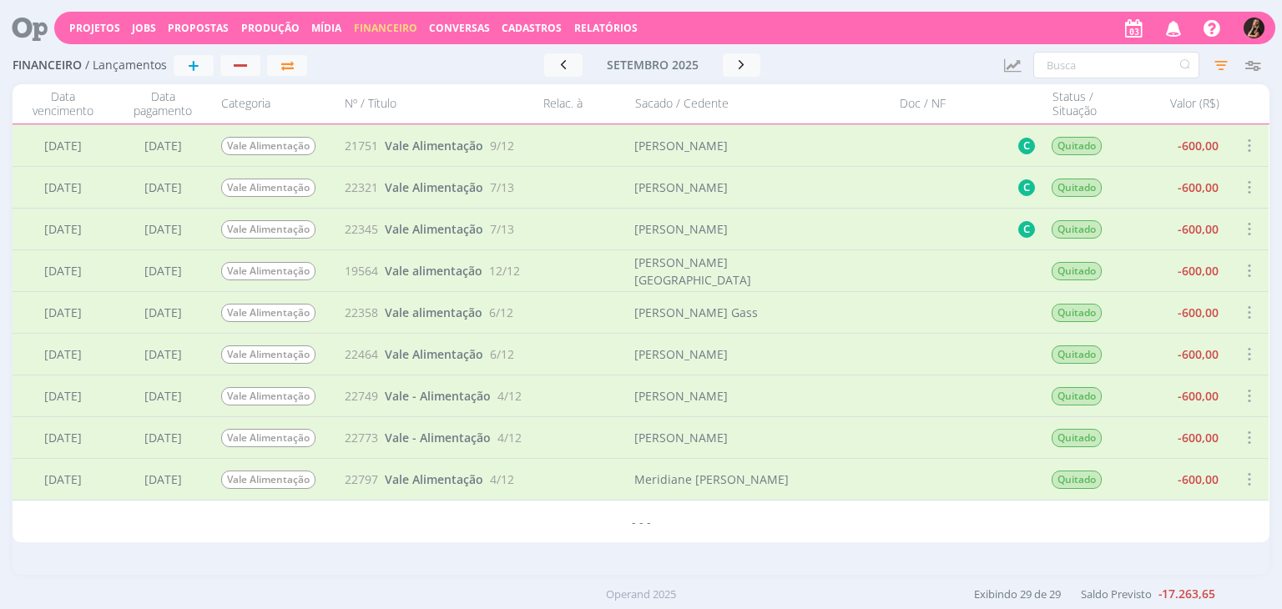
click at [1240, 393] on span at bounding box center [1248, 396] width 18 height 23
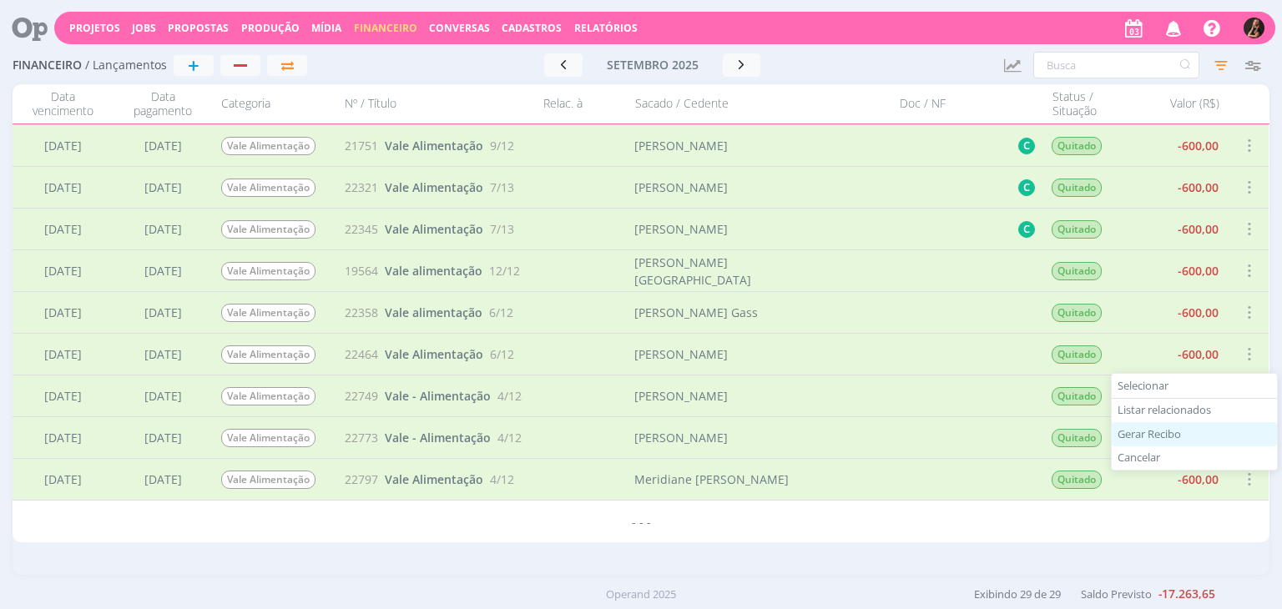
click at [1162, 430] on div "Gerar Recibo" at bounding box center [1193, 434] width 165 height 24
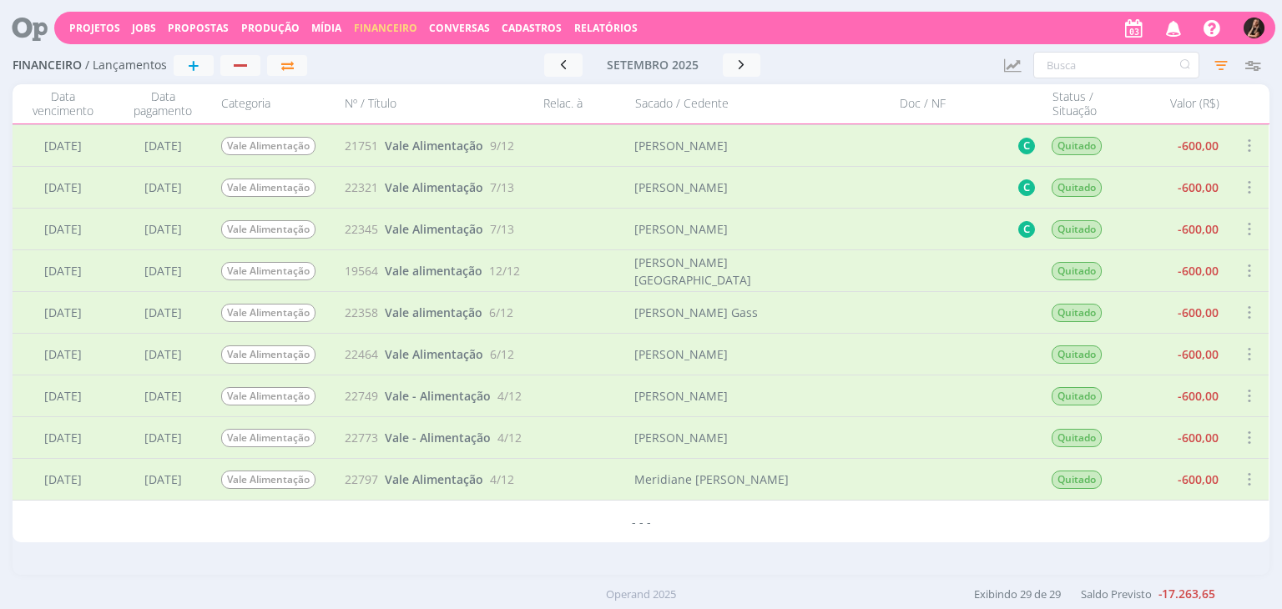
click at [1245, 441] on span at bounding box center [1248, 437] width 18 height 23
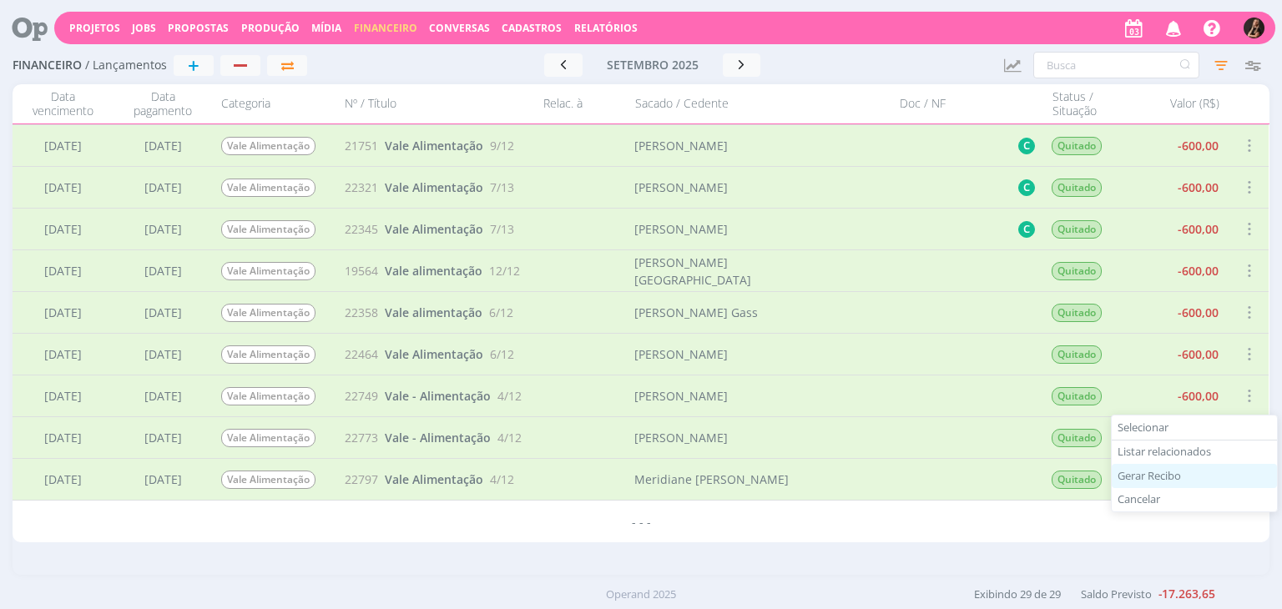
click at [1166, 471] on div "Gerar Recibo" at bounding box center [1193, 476] width 165 height 24
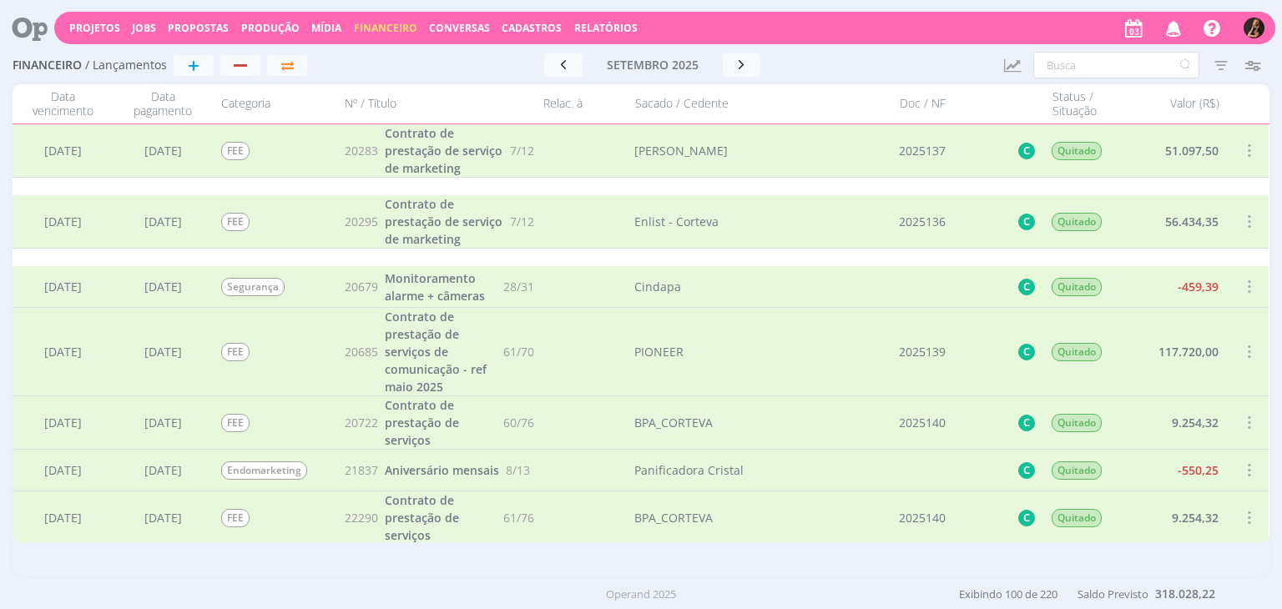
click at [200, 31] on div "Projetos Jobs Propostas Produção Mídia Financeiro Conversas Cadastros Relatório…" at bounding box center [664, 28] width 1221 height 33
click at [209, 26] on span "Propostas" at bounding box center [198, 28] width 61 height 14
drag, startPoint x: 205, startPoint y: 54, endPoint x: 274, endPoint y: 39, distance: 70.1
click at [207, 54] on link "Propostas Comerciais" at bounding box center [203, 56] width 140 height 26
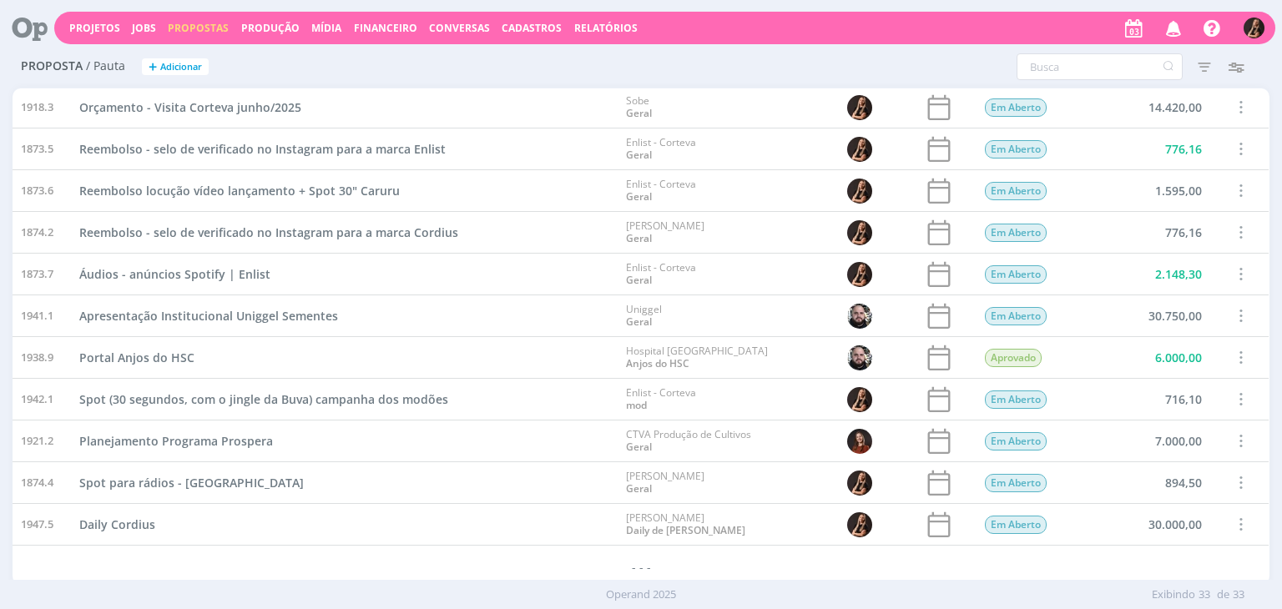
scroll to position [923, 0]
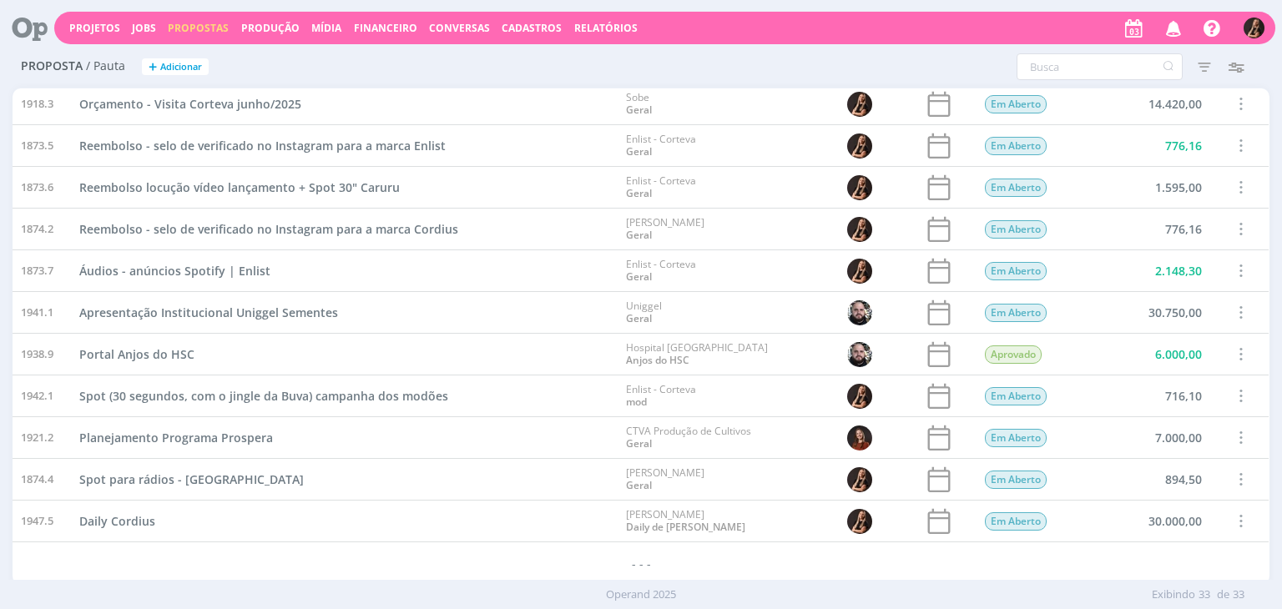
click at [1256, 25] on img "button" at bounding box center [1253, 28] width 21 height 21
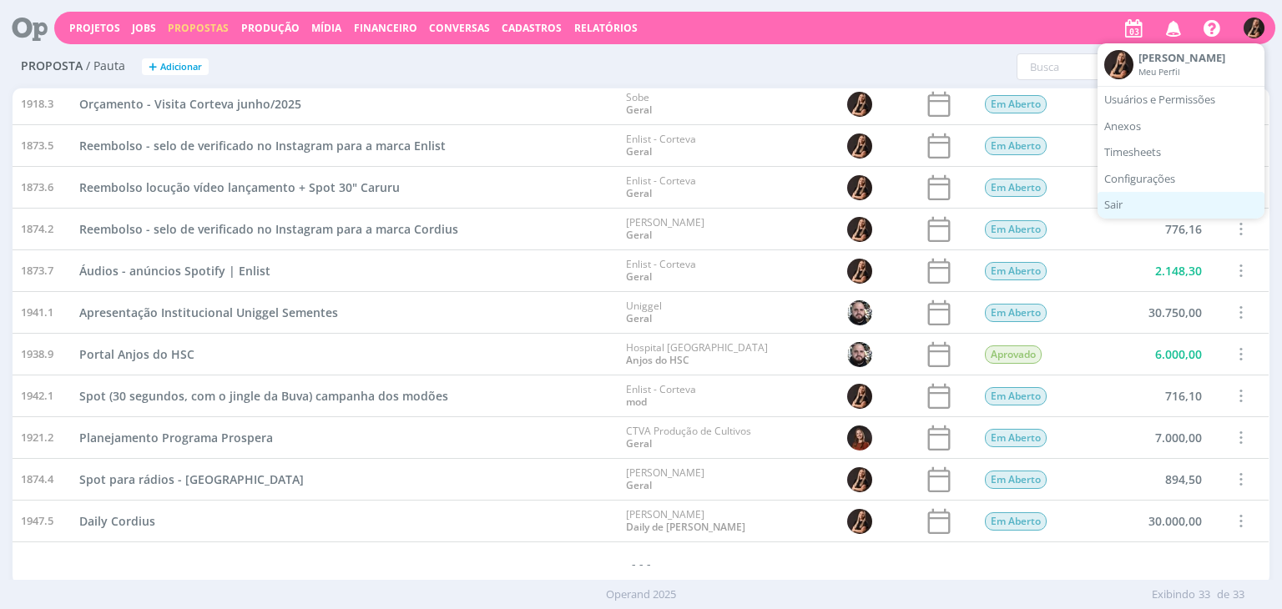
click at [1134, 210] on link "Sair" at bounding box center [1180, 206] width 167 height 27
